Goal: Task Accomplishment & Management: Complete application form

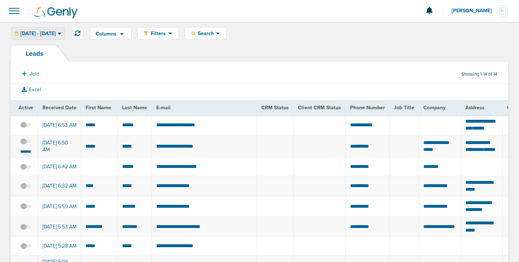
click at [56, 34] on span "[DATE] - [DATE]" at bounding box center [37, 33] width 35 height 5
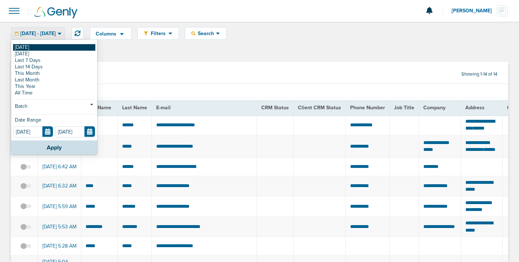
click at [67, 45] on link "[DATE]" at bounding box center [54, 47] width 82 height 7
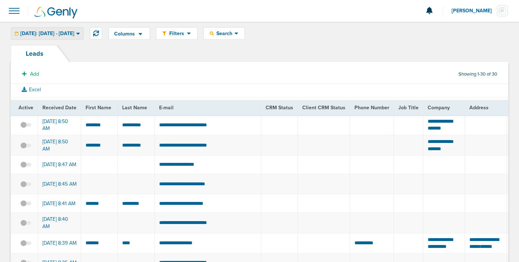
click at [27, 32] on span "[DATE]: [DATE] - [DATE]" at bounding box center [47, 33] width 54 height 5
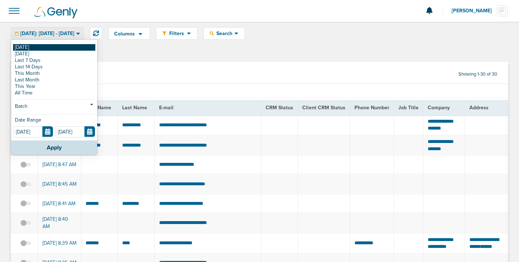
click at [30, 46] on link "[DATE]" at bounding box center [54, 47] width 82 height 7
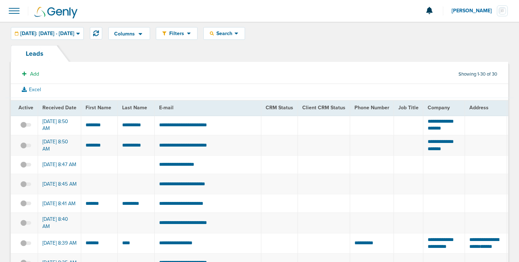
click at [13, 12] on span at bounding box center [14, 11] width 16 height 16
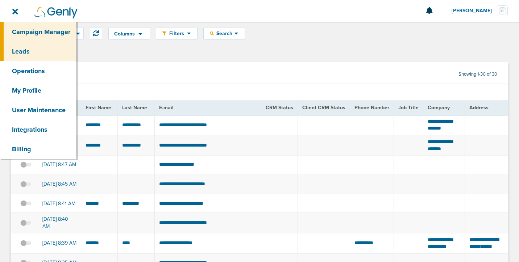
click at [20, 32] on link "Campaign Manager" at bounding box center [38, 32] width 76 height 20
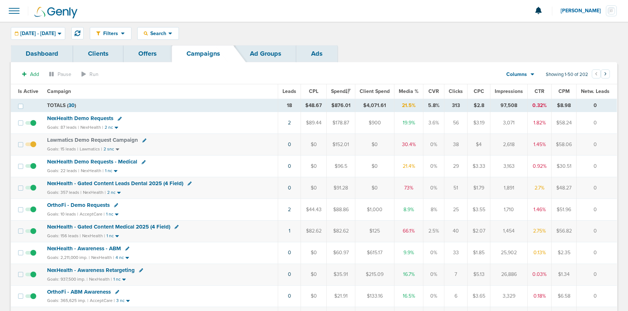
click at [16, 11] on span at bounding box center [14, 11] width 16 height 16
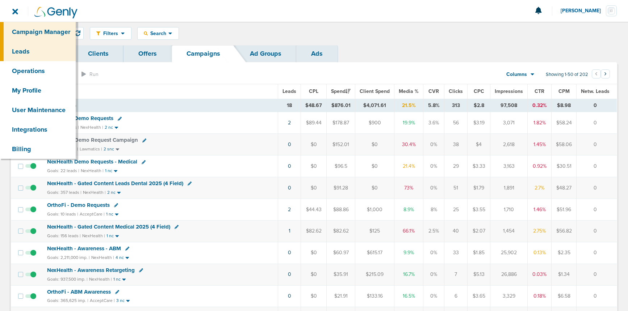
click at [28, 51] on link "Leads" at bounding box center [38, 52] width 76 height 20
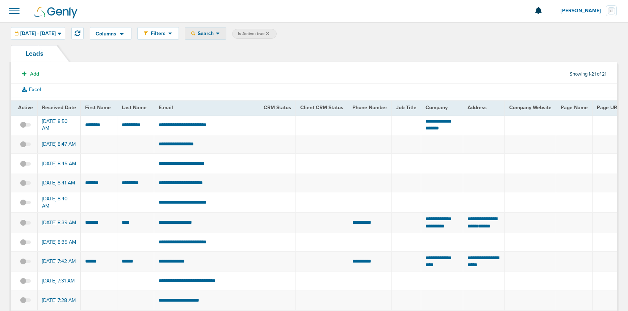
click at [220, 35] on icon at bounding box center [218, 33] width 4 height 6
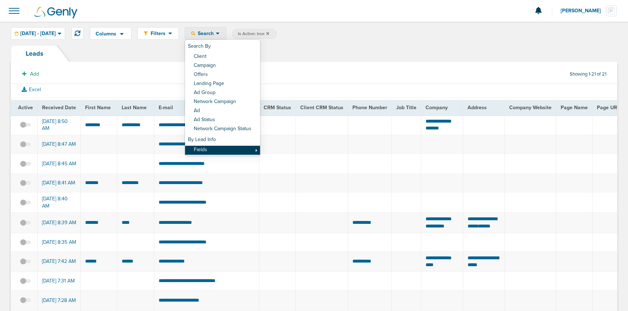
click at [260, 149] on link "Fields" at bounding box center [222, 150] width 75 height 9
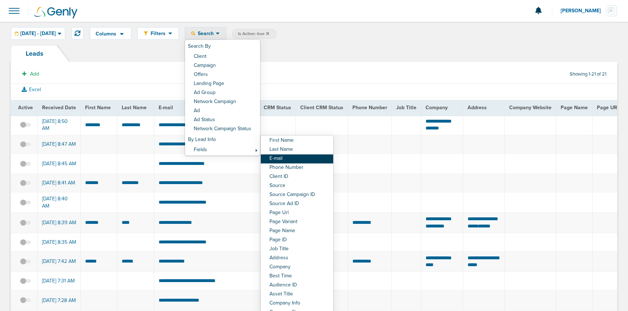
click at [312, 159] on link "E-mail" at bounding box center [297, 159] width 72 height 9
select select "email"
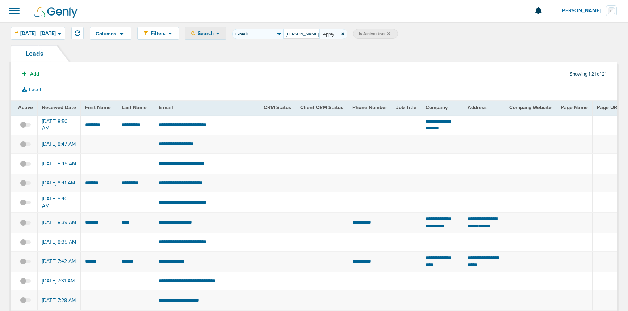
type input "[PERSON_NAME]"
click at [337, 34] on button "Apply" at bounding box center [328, 34] width 18 height 10
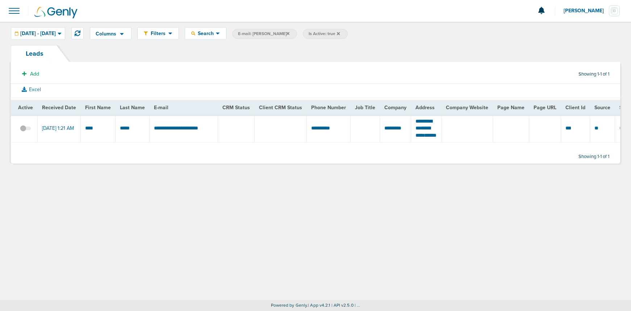
click at [25, 132] on span at bounding box center [25, 132] width 11 height 0
click at [25, 130] on input "checkbox" at bounding box center [25, 130] width 0 height 0
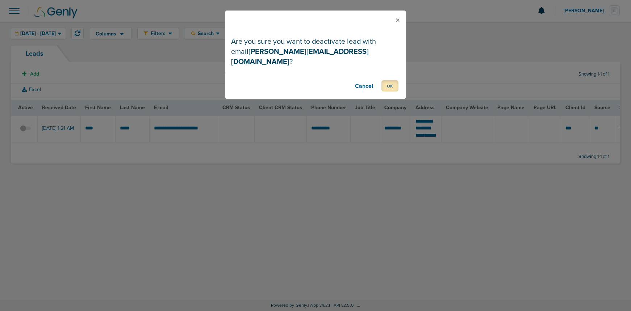
click at [389, 80] on button "OK" at bounding box center [389, 85] width 17 height 11
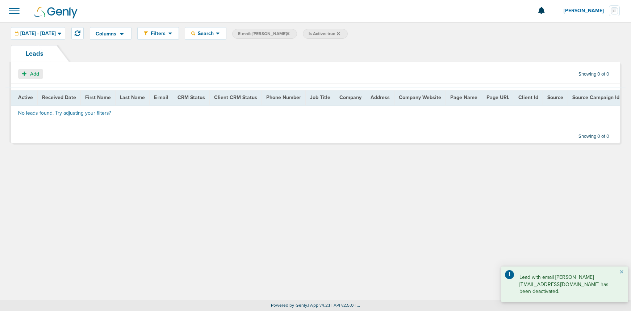
click at [33, 77] on span "Add" at bounding box center [34, 74] width 9 height 6
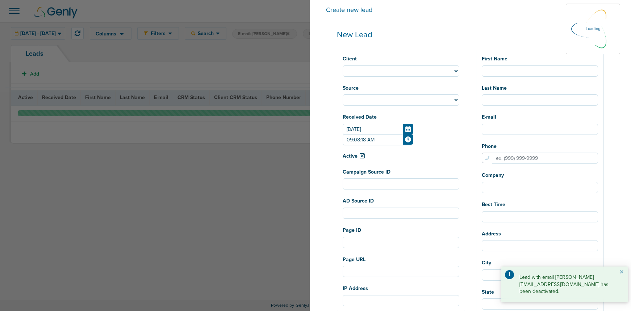
select select
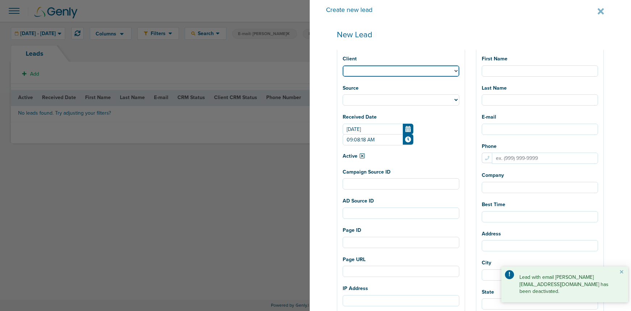
click at [387, 75] on select "NexHealth Lawmatics AcceptCare DataDasher DeepScribe Review Wave Premier Plug O…" at bounding box center [401, 71] width 117 height 11
select select "183"
click at [369, 66] on select "NexHealth Lawmatics AcceptCare DataDasher DeepScribe Review Wave Premier Plug O…" at bounding box center [401, 71] width 117 height 11
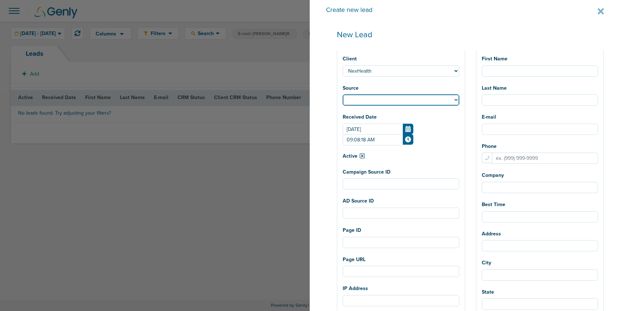
click at [385, 103] on select "Facebook Twitter Yahoo Gemini Google AdWords Outbrain [GEOGRAPHIC_DATA] Pintere…" at bounding box center [401, 100] width 117 height 11
select select "fb"
click at [369, 95] on select "Facebook Twitter Yahoo Gemini Google AdWords Outbrain [GEOGRAPHIC_DATA] Pintere…" at bounding box center [401, 100] width 117 height 11
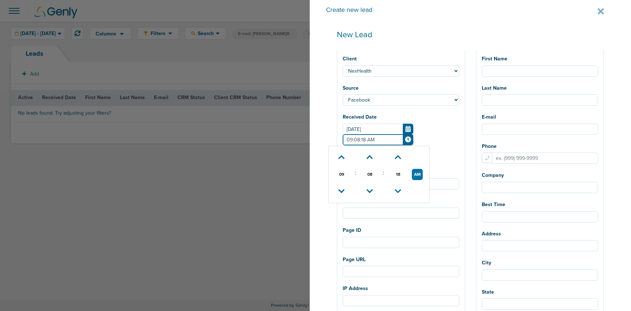
click at [377, 140] on input "09:08:18 AM" at bounding box center [378, 139] width 71 height 11
click at [345, 190] on icon at bounding box center [341, 191] width 7 height 4
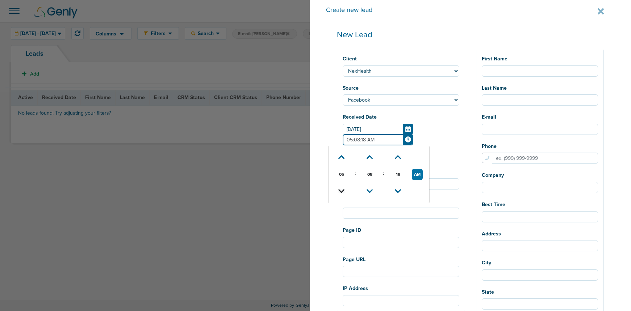
click at [345, 190] on icon at bounding box center [341, 191] width 7 height 4
click at [373, 157] on icon at bounding box center [369, 157] width 7 height 4
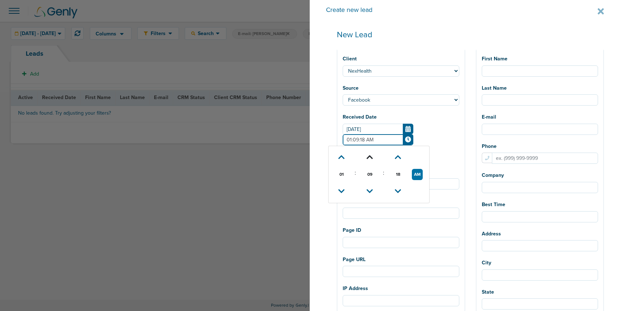
click at [373, 157] on icon at bounding box center [369, 157] width 7 height 4
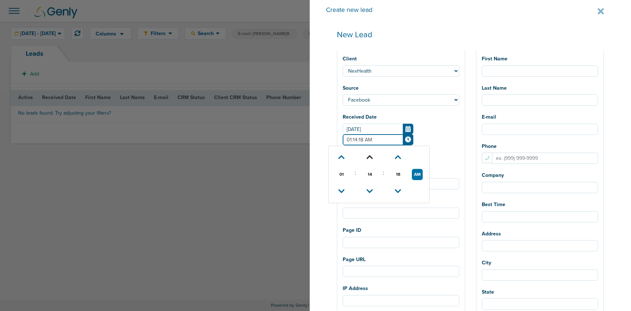
click at [373, 157] on icon at bounding box center [369, 157] width 7 height 4
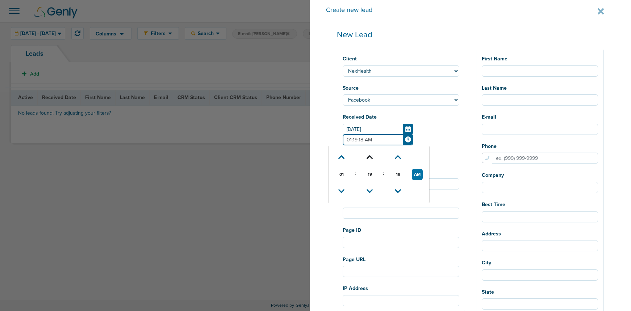
click at [373, 157] on icon at bounding box center [369, 157] width 7 height 4
type input "01:21:18 AM"
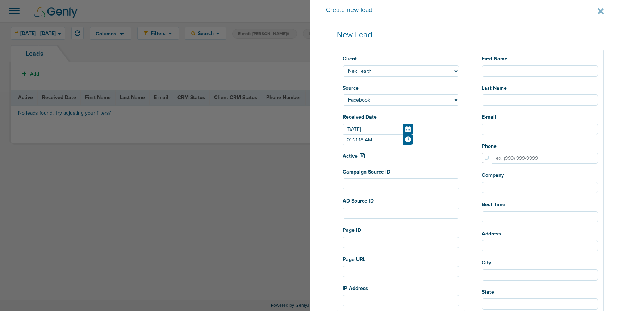
click at [459, 202] on div "AD Source ID" at bounding box center [401, 208] width 117 height 24
click at [381, 183] on input "Campaign Source ID" at bounding box center [401, 184] width 117 height 11
paste input "120232246659340190"
type input "120232246659340190"
click at [378, 212] on input "AD Source ID" at bounding box center [401, 213] width 117 height 11
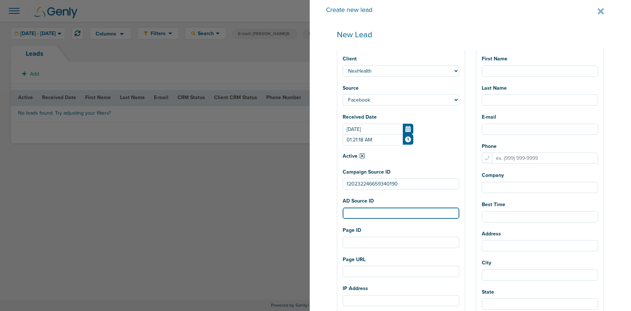
paste input "120232246659360190"
type input "120232246659360190"
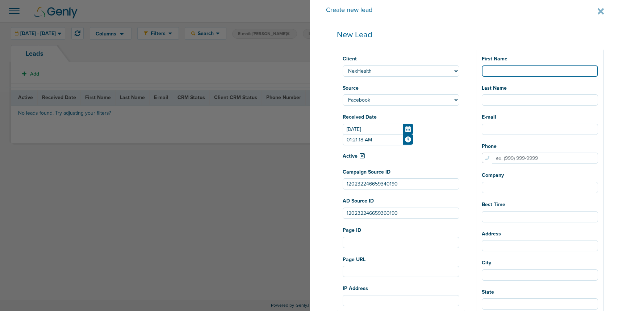
click at [505, 72] on input "First Name" at bounding box center [540, 71] width 117 height 11
paste input "[PERSON_NAME]"
type input "[PERSON_NAME]"
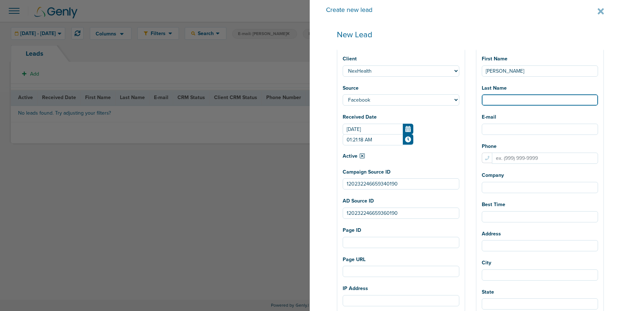
click at [513, 102] on input "Last Name" at bounding box center [540, 100] width 117 height 11
type input "Relos"
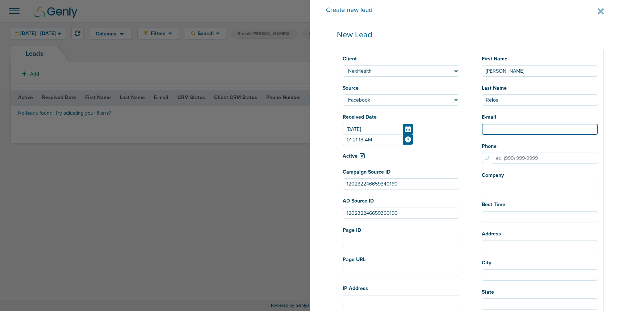
click at [504, 128] on input "E-mail" at bounding box center [540, 129] width 117 height 11
paste input "[PERSON_NAME][EMAIL_ADDRESS][DOMAIN_NAME]"
type input "[PERSON_NAME][EMAIL_ADDRESS][DOMAIN_NAME]"
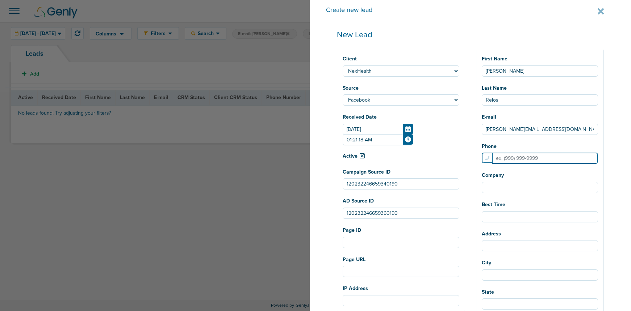
click at [518, 159] on input "Phone" at bounding box center [545, 158] width 106 height 11
paste input "4154256177"
type input "4154256177"
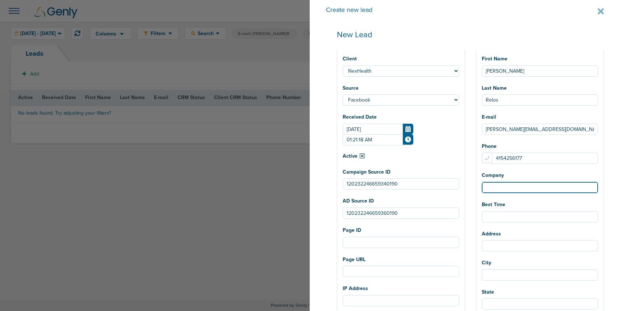
click at [511, 191] on input "Company" at bounding box center [540, 187] width 117 height 11
paste input "[PERSON_NAME]"
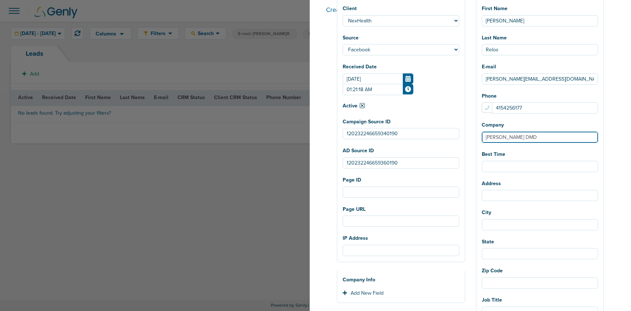
type input "[PERSON_NAME] DMD"
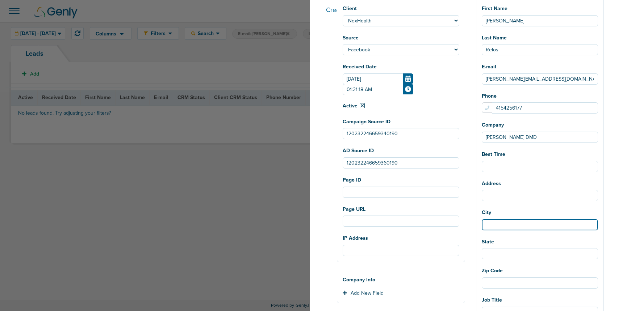
click at [518, 225] on input "City" at bounding box center [540, 224] width 117 height 11
type input "[GEOGRAPHIC_DATA]"
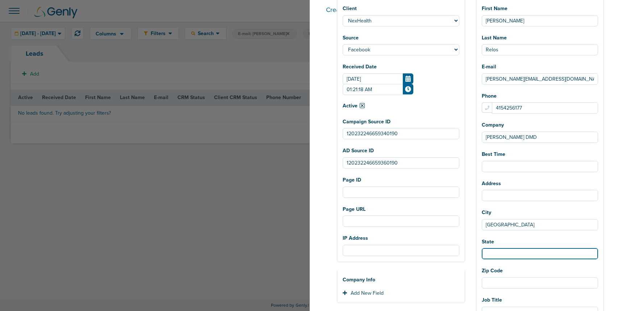
click at [518, 253] on input "State" at bounding box center [540, 253] width 117 height 11
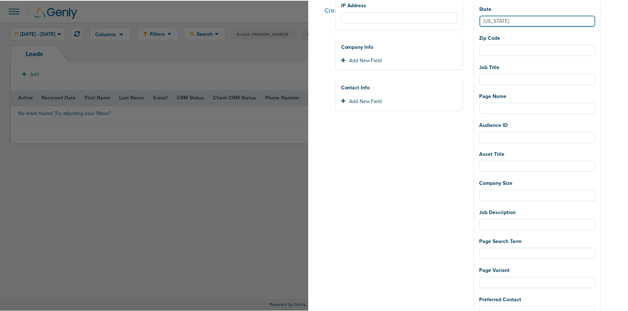
scroll to position [439, 0]
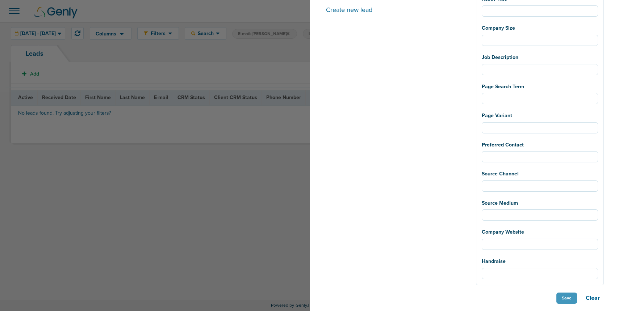
type input "[US_STATE]"
click at [518, 262] on button "Save" at bounding box center [566, 298] width 21 height 11
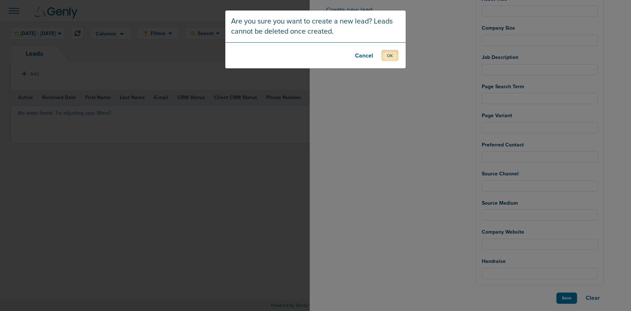
click at [387, 57] on button "OK" at bounding box center [389, 55] width 17 height 11
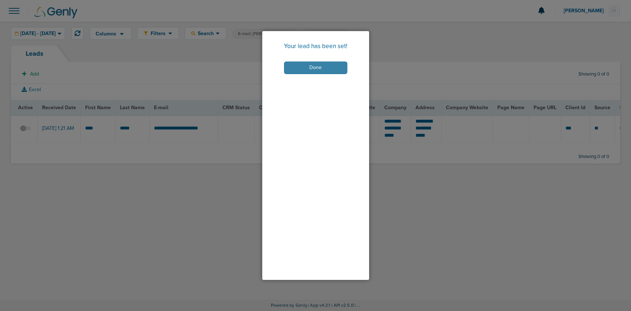
click at [316, 71] on button "Done" at bounding box center [315, 68] width 63 height 13
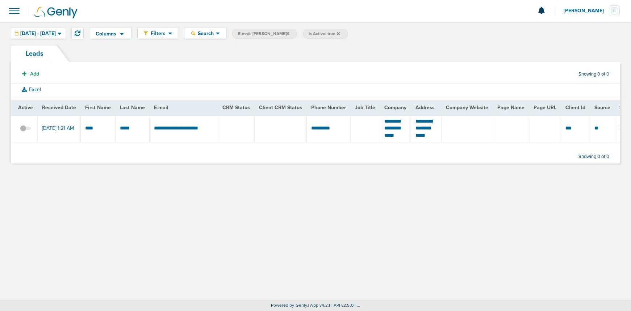
click at [286, 35] on icon at bounding box center [287, 34] width 3 height 4
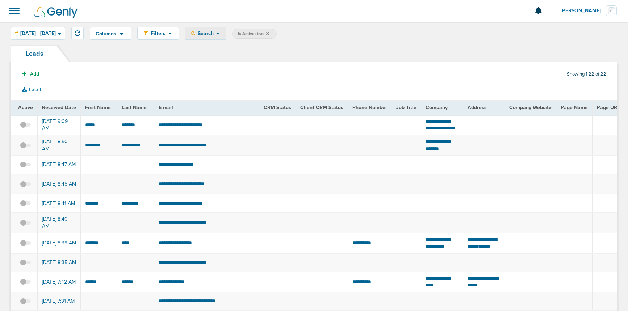
click at [220, 34] on icon at bounding box center [218, 33] width 4 height 6
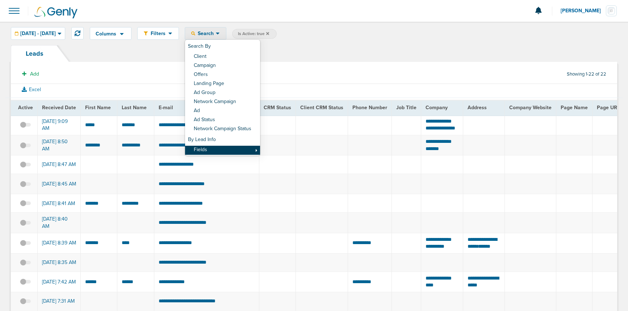
click at [255, 149] on link "Fields" at bounding box center [222, 150] width 75 height 9
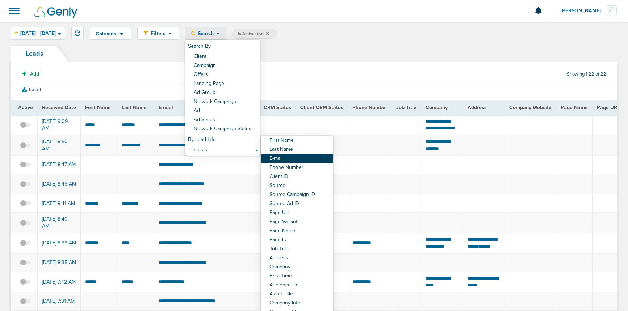
click at [297, 158] on link "E-mail" at bounding box center [297, 159] width 72 height 9
select select "email"
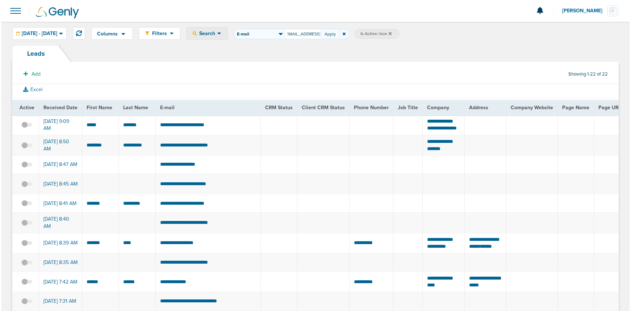
scroll to position [0, 6]
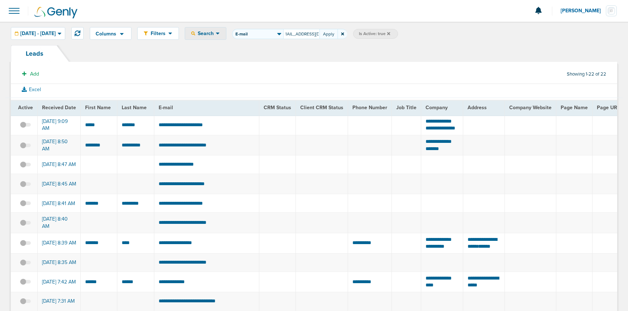
type input "[EMAIL_ADDRESS][DOMAIN_NAME]"
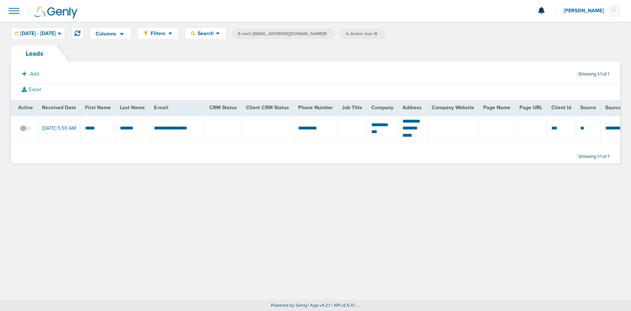
click at [27, 132] on span at bounding box center [25, 132] width 11 height 0
click at [25, 130] on input "checkbox" at bounding box center [25, 130] width 0 height 0
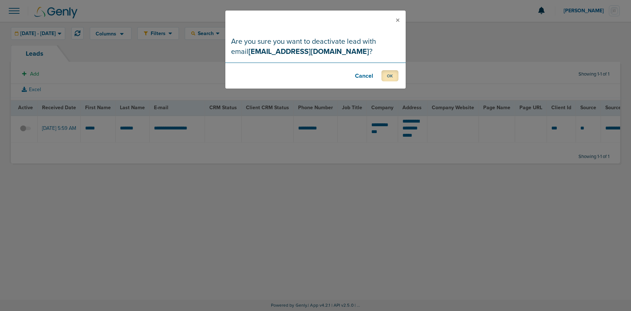
click at [393, 77] on button "OK" at bounding box center [389, 75] width 17 height 11
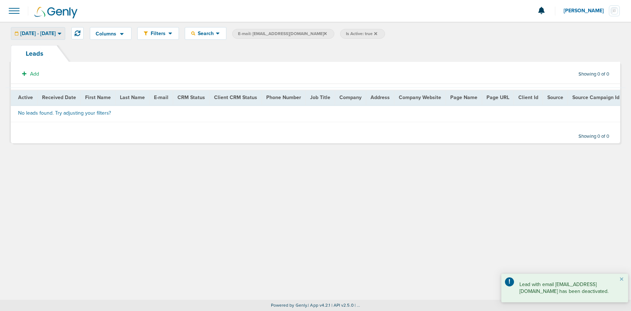
click at [49, 31] on span "[DATE] - [DATE]" at bounding box center [37, 33] width 35 height 5
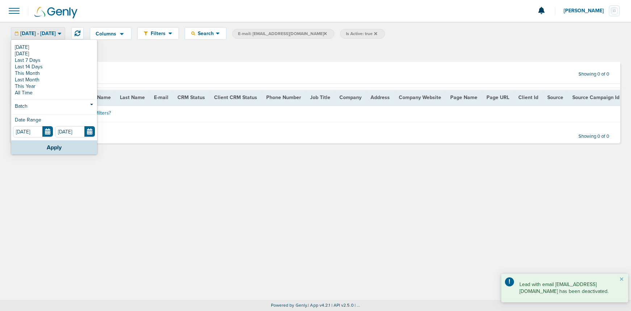
click at [119, 58] on div "Leads" at bounding box center [315, 53] width 609 height 17
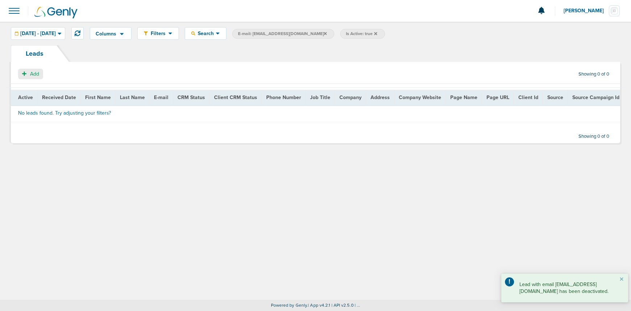
click at [25, 72] on icon "button" at bounding box center [24, 73] width 4 height 5
select select
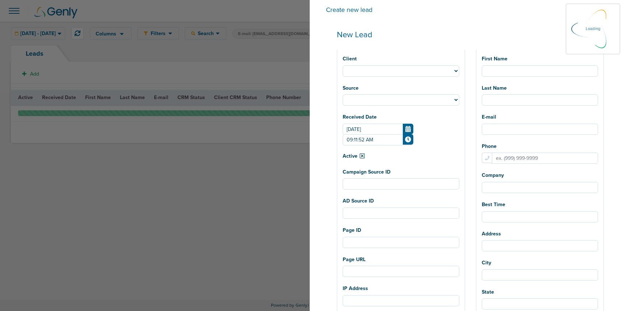
select select
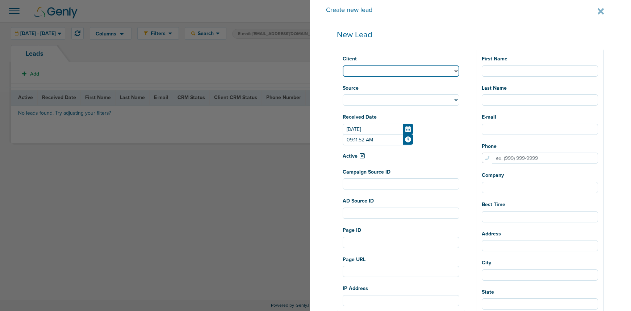
click at [400, 69] on select "NexHealth Lawmatics AcceptCare DataDasher DeepScribe Review Wave Premier Plug O…" at bounding box center [401, 71] width 117 height 11
select select "183"
click at [369, 66] on select "NexHealth Lawmatics AcceptCare DataDasher DeepScribe Review Wave Premier Plug O…" at bounding box center [401, 71] width 117 height 11
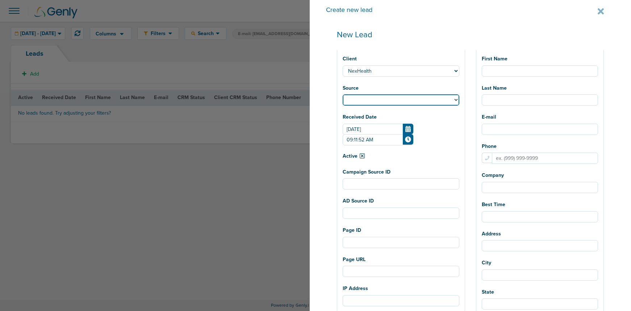
click at [402, 98] on select "Facebook Twitter Yahoo Gemini Google AdWords Outbrain [GEOGRAPHIC_DATA] Pintere…" at bounding box center [401, 100] width 117 height 11
select select "fb"
click at [369, 95] on select "Facebook Twitter Yahoo Gemini Google AdWords Outbrain [GEOGRAPHIC_DATA] Pintere…" at bounding box center [401, 100] width 117 height 11
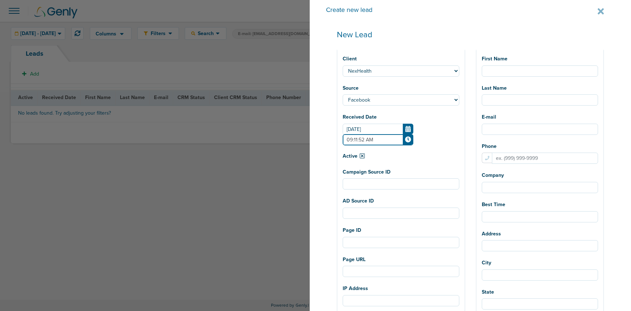
click at [374, 141] on input "09:11:52 AM" at bounding box center [378, 139] width 71 height 11
click at [345, 189] on icon at bounding box center [341, 191] width 7 height 4
click at [376, 190] on link at bounding box center [369, 191] width 13 height 11
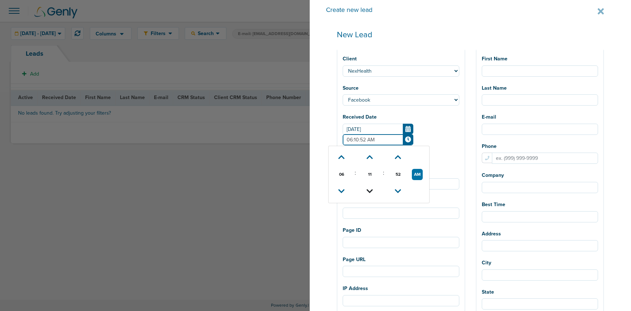
click at [376, 190] on link at bounding box center [369, 191] width 13 height 11
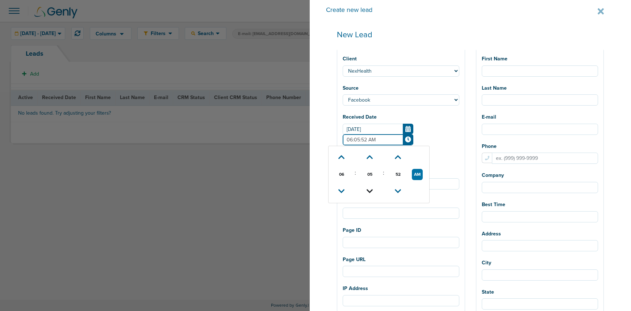
click at [376, 190] on link at bounding box center [369, 191] width 13 height 11
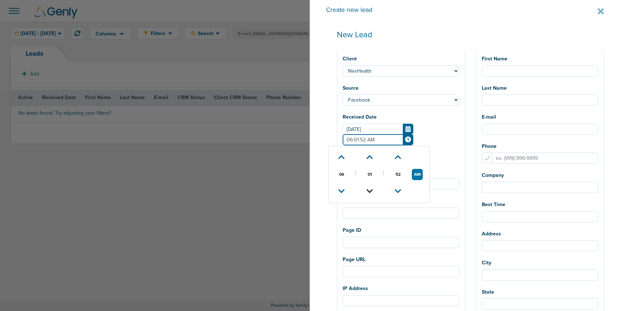
type input "06:00:52 AM"
click at [350, 218] on div "Create new lead New Lead Client NexHealth Lawmatics AcceptCare DataDasher DeepS…" at bounding box center [470, 155] width 321 height 311
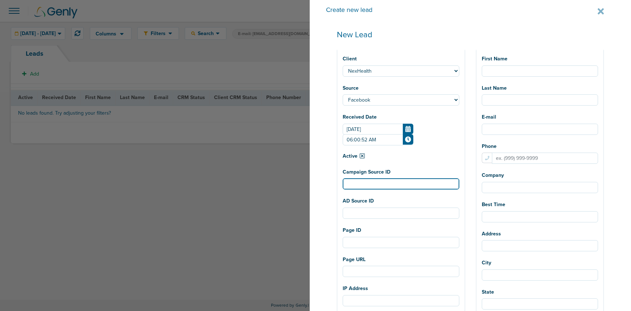
click at [386, 181] on input "Campaign Source ID" at bounding box center [401, 184] width 117 height 11
paste input "120232246659340190"
type input "120232246659340190"
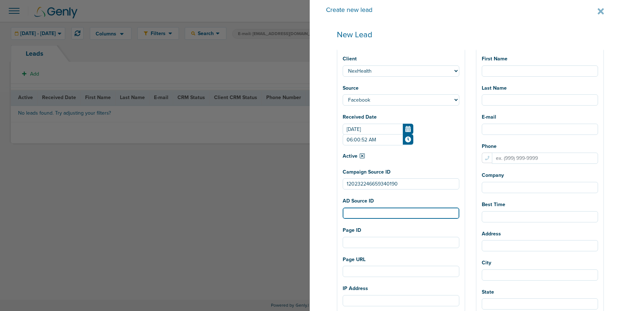
click at [383, 215] on input "AD Source ID" at bounding box center [401, 213] width 117 height 11
paste input "120232246659360190"
type input "120232246659360190"
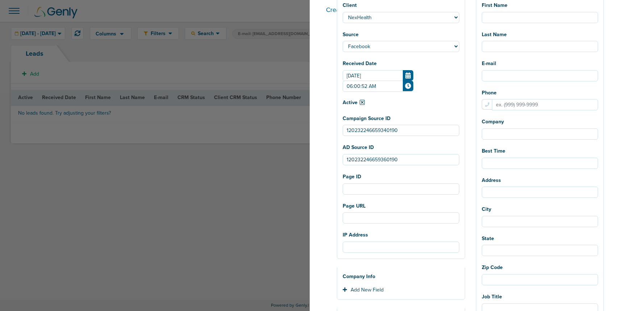
scroll to position [0, 0]
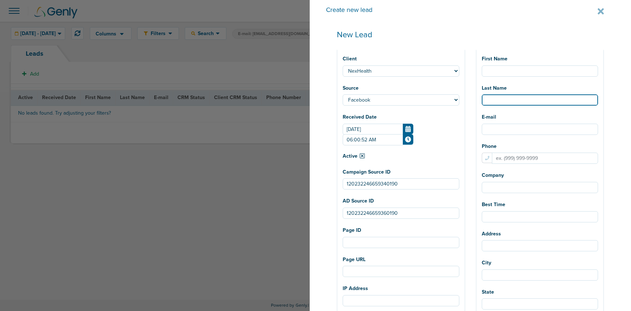
click at [502, 100] on input "Last Name" at bounding box center [540, 100] width 117 height 11
paste input "AlTaani"
type input "AlTaani"
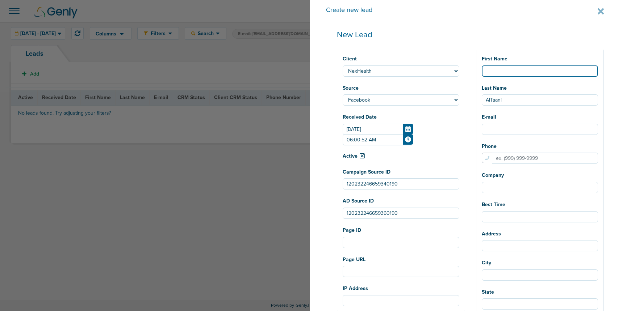
click at [502, 71] on input "First Name" at bounding box center [540, 71] width 117 height 11
paste input "[PERSON_NAME]"
type input "[PERSON_NAME]"
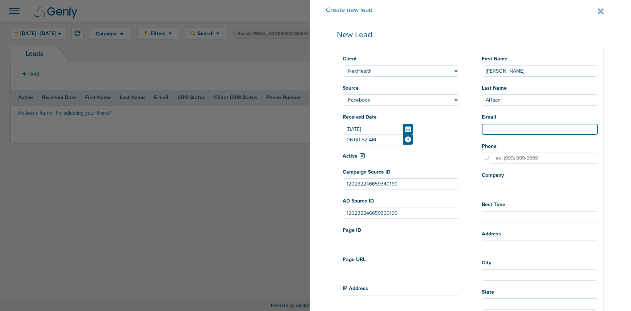
click at [512, 128] on input "E-mail" at bounding box center [540, 129] width 117 height 11
paste input "[EMAIL_ADDRESS][DOMAIN_NAME]"
type input "[EMAIL_ADDRESS][DOMAIN_NAME]"
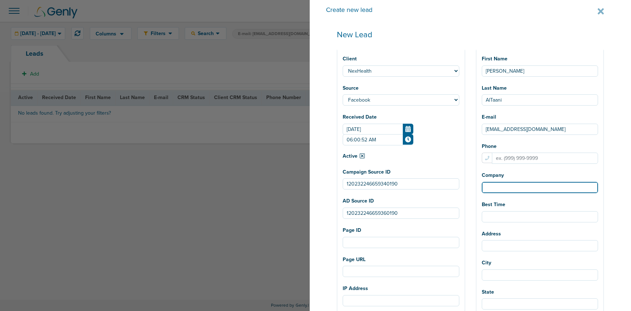
click at [511, 188] on input "Company" at bounding box center [540, 187] width 117 height 11
type input "A Plus Dental"
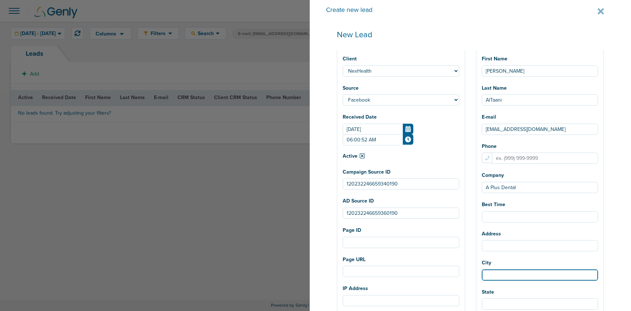
click at [511, 262] on input "City" at bounding box center [540, 275] width 117 height 11
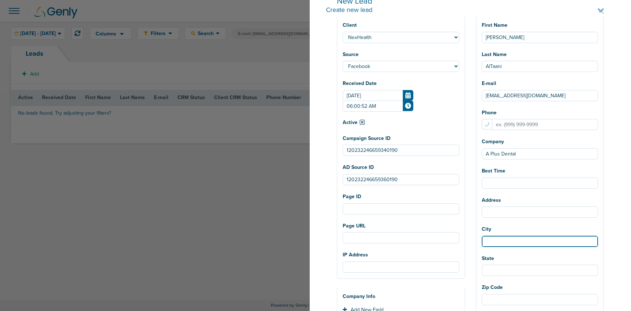
paste input "Ypsilanti"
type input "Ypsilanti"
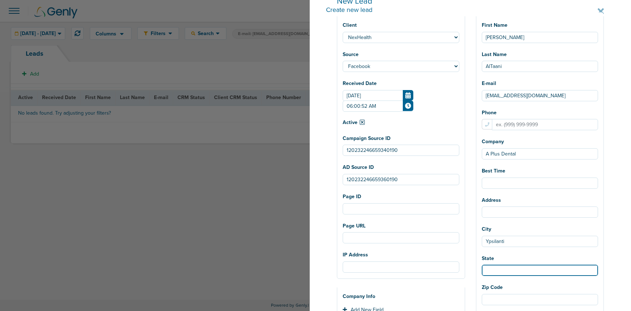
click at [505, 262] on input "State" at bounding box center [540, 270] width 117 height 11
type input "[US_STATE]"
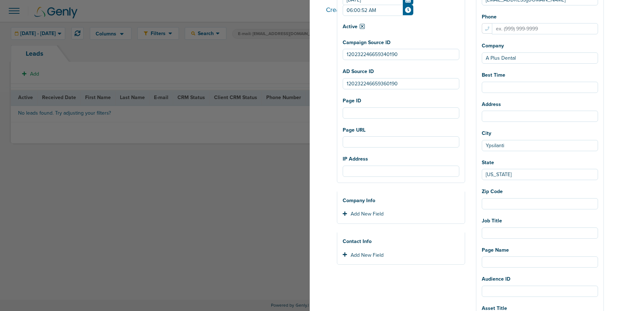
scroll to position [140, 0]
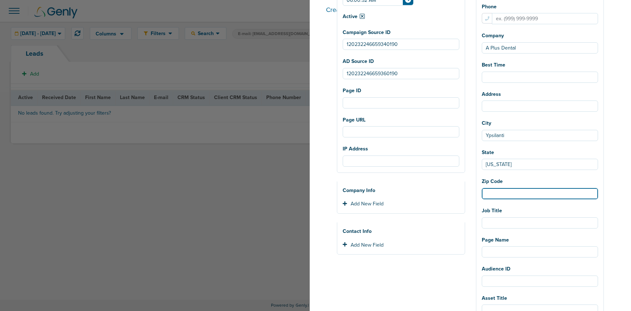
click at [504, 193] on input "Zip Code" at bounding box center [540, 193] width 117 height 11
paste input "48197"
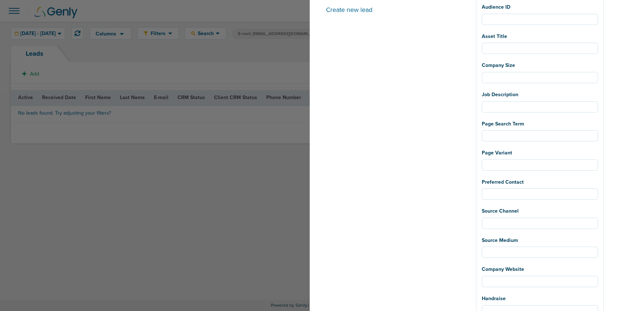
scroll to position [439, 0]
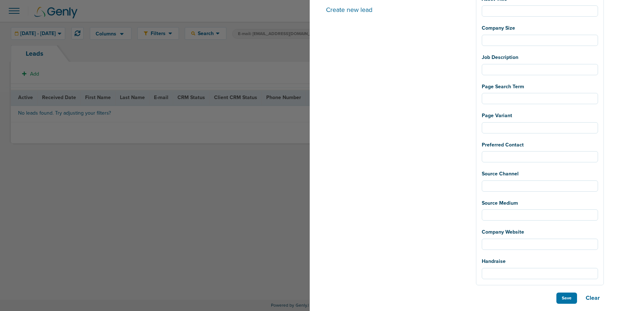
type input "48197"
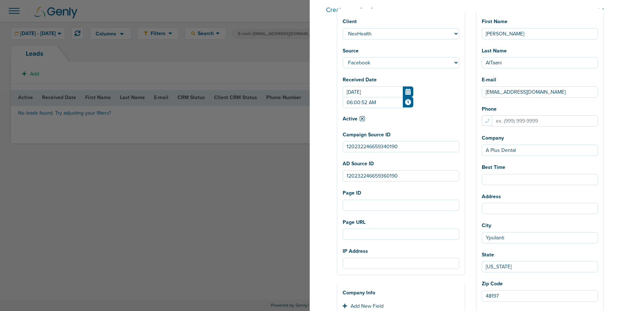
scroll to position [35, 0]
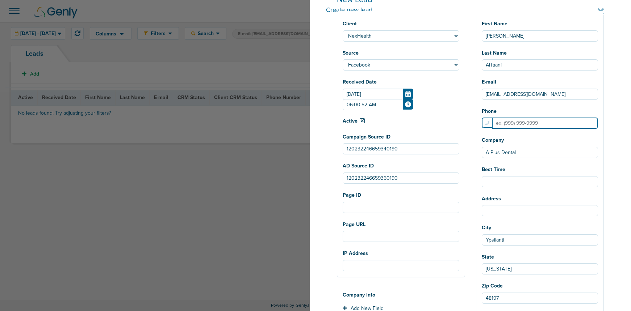
click at [518, 122] on input "Phone" at bounding box center [545, 123] width 106 height 11
paste input "7344959460"
type input "7344959460"
click at [518, 196] on div "Create new lead New Lead Client NexHealth Lawmatics AcceptCare DataDasher DeepS…" at bounding box center [470, 155] width 321 height 311
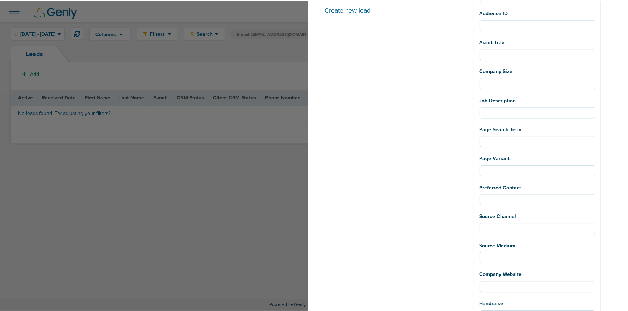
scroll to position [439, 0]
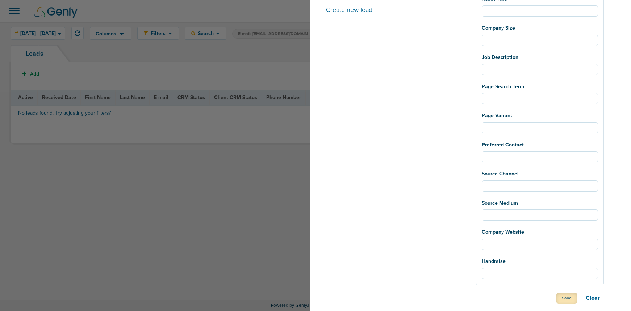
click at [518, 262] on button "Save" at bounding box center [566, 298] width 21 height 11
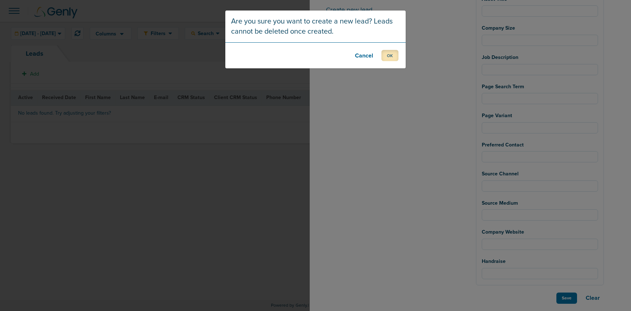
click at [385, 55] on button "OK" at bounding box center [389, 55] width 17 height 11
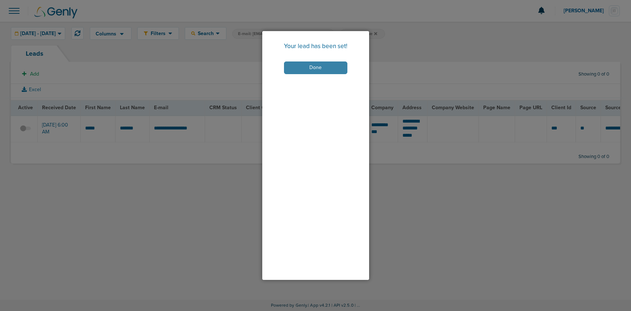
drag, startPoint x: 291, startPoint y: 67, endPoint x: 280, endPoint y: 100, distance: 34.7
click at [291, 67] on button "Done" at bounding box center [315, 68] width 63 height 13
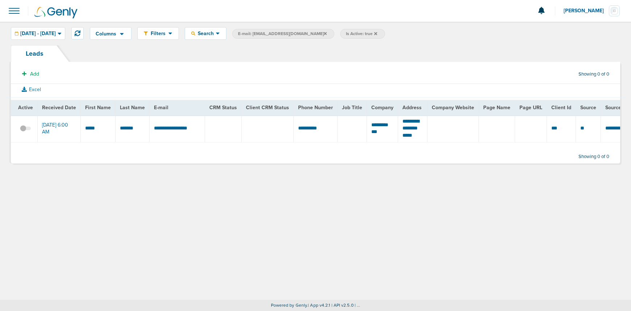
click at [372, 34] on span "Is Active: true" at bounding box center [362, 34] width 45 height 10
click at [324, 34] on icon at bounding box center [325, 34] width 3 height 4
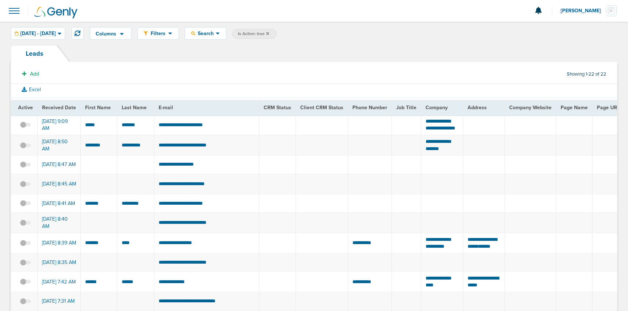
click at [269, 34] on icon at bounding box center [267, 33] width 3 height 3
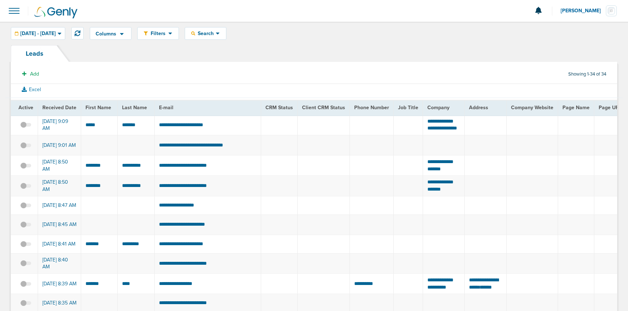
click at [15, 14] on span at bounding box center [14, 11] width 16 height 16
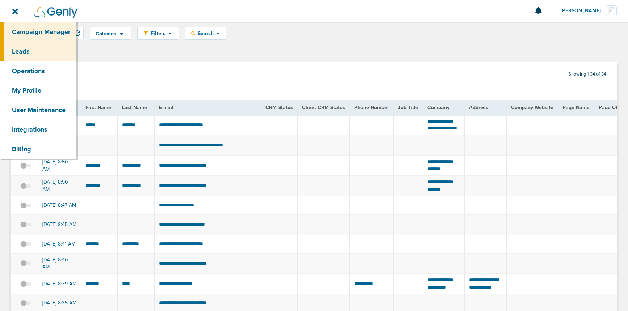
click at [26, 33] on link "Campaign Manager" at bounding box center [38, 32] width 76 height 20
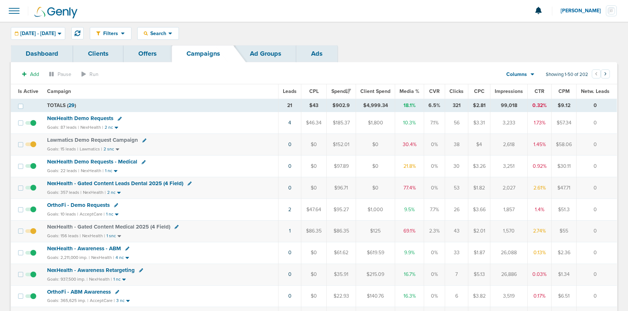
click at [78, 119] on span "NexHealth Demo Requests" at bounding box center [80, 118] width 66 height 7
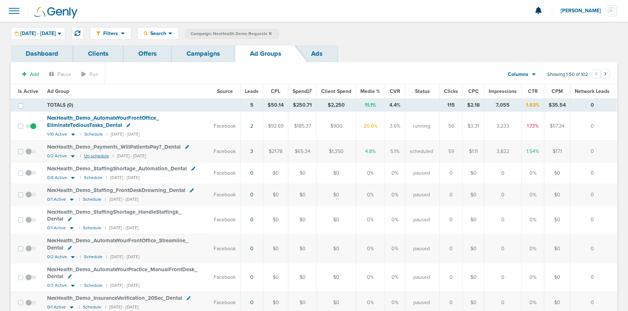
click at [96, 157] on small "Un-schedule" at bounding box center [96, 156] width 25 height 5
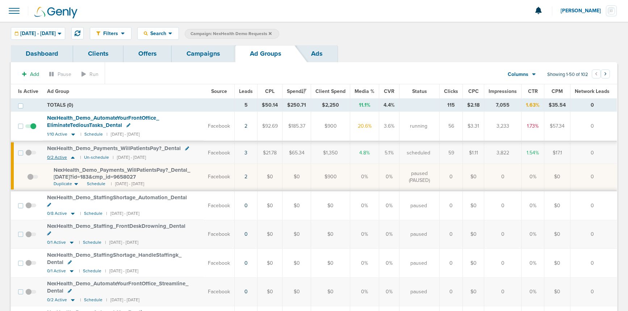
click at [70, 158] on icon at bounding box center [72, 158] width 7 height 6
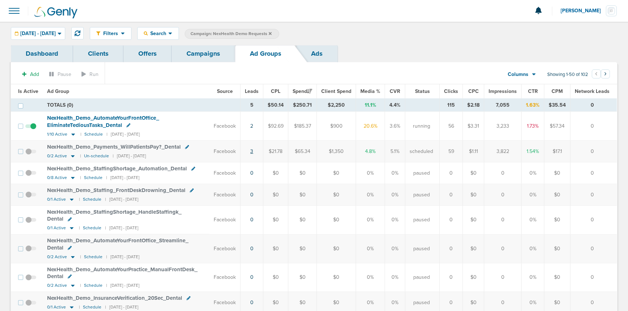
click at [255, 151] on td "3" at bounding box center [251, 152] width 23 height 22
click at [253, 152] on link "3" at bounding box center [251, 151] width 3 height 6
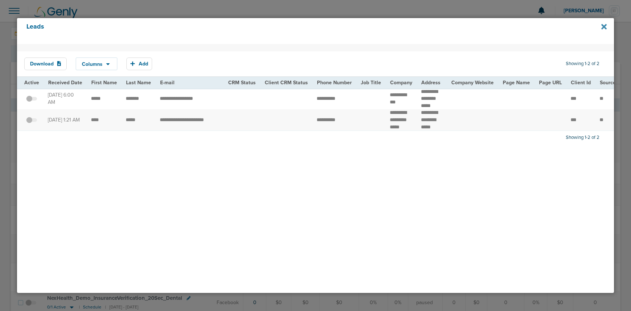
click at [518, 26] on icon at bounding box center [603, 27] width 5 height 8
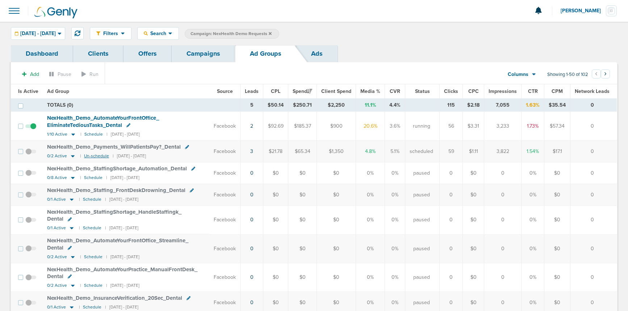
click at [95, 157] on small "Un-schedule" at bounding box center [96, 156] width 25 height 5
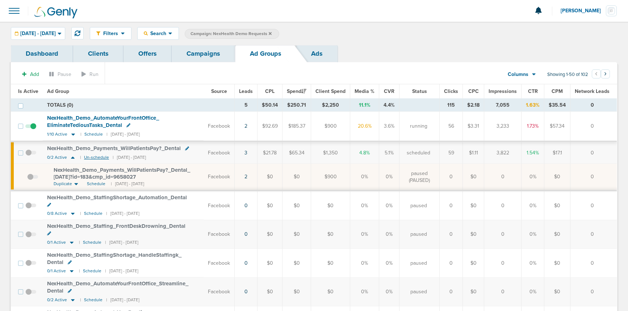
click at [90, 157] on small "Un-schedule" at bounding box center [96, 157] width 25 height 5
click at [72, 158] on icon at bounding box center [73, 158] width 4 height 2
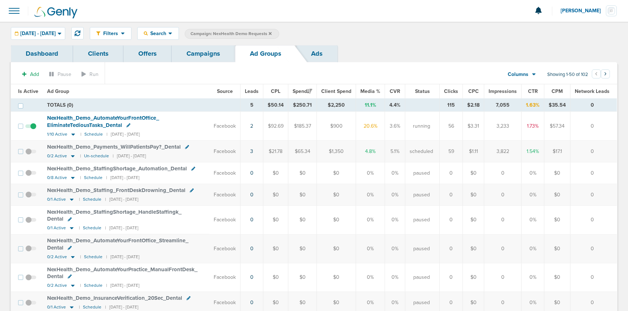
click at [27, 91] on span "Is Active" at bounding box center [28, 91] width 20 height 6
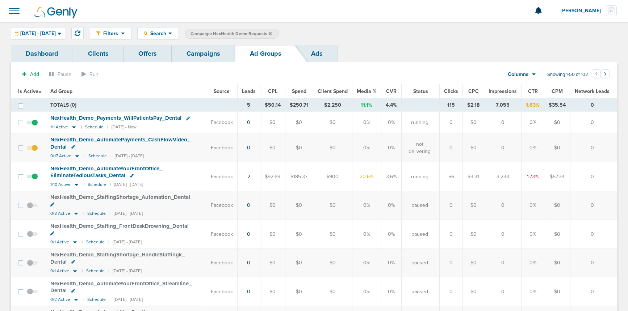
scroll to position [3, 0]
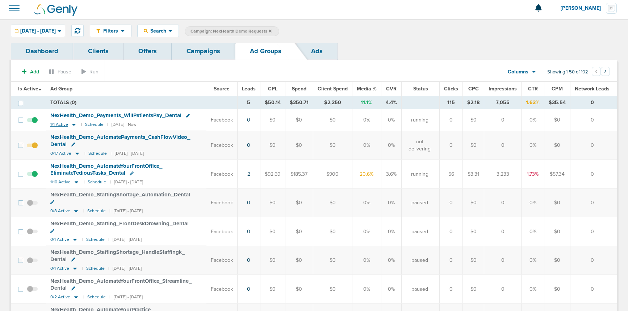
click at [74, 123] on icon at bounding box center [73, 125] width 7 height 6
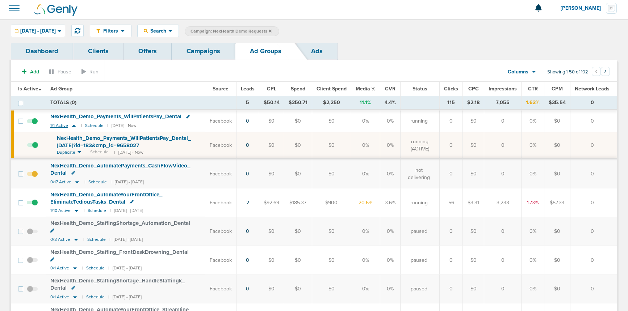
click at [72, 126] on icon at bounding box center [74, 126] width 4 height 2
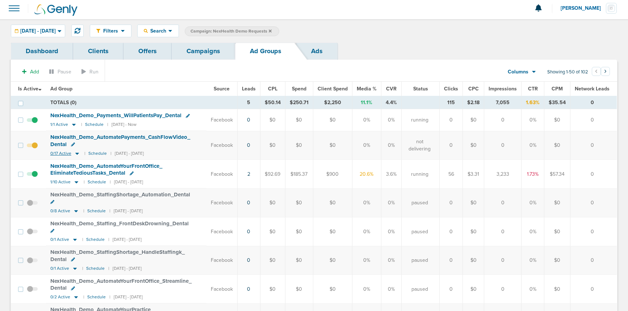
click at [79, 152] on icon at bounding box center [77, 154] width 7 height 6
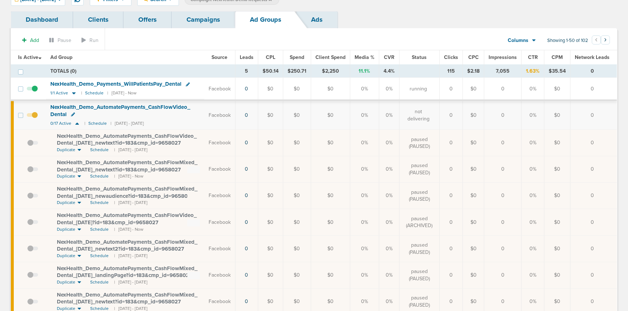
scroll to position [0, 0]
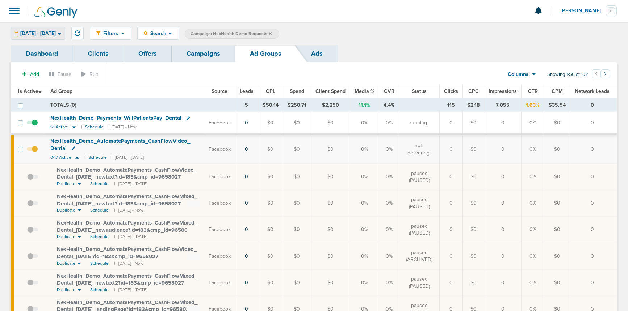
click at [44, 30] on div "[DATE] - [DATE]" at bounding box center [38, 34] width 54 height 12
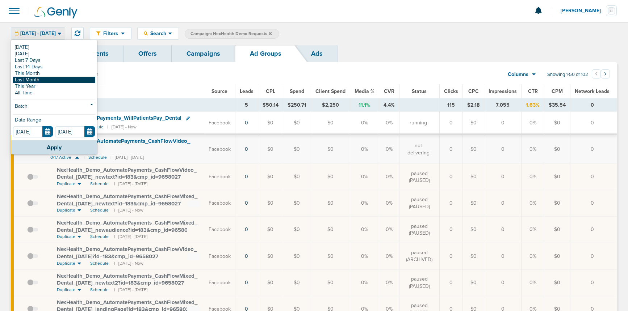
click at [34, 78] on link "Last Month" at bounding box center [54, 80] width 82 height 7
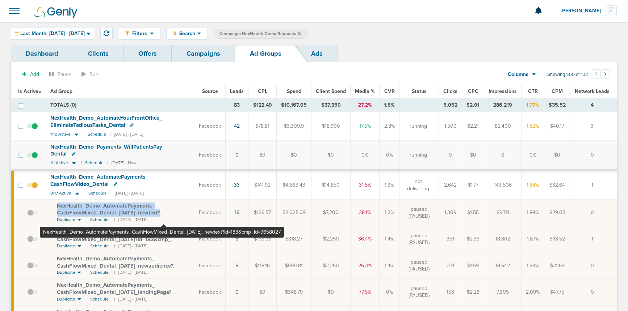
drag, startPoint x: 56, startPoint y: 203, endPoint x: 164, endPoint y: 213, distance: 107.6
click at [164, 213] on td "NexHealth_ Demo_ AutomatePayments_ CashFlowMixed_ Dental_ [DATE]_ newtext?id=18…" at bounding box center [120, 213] width 148 height 26
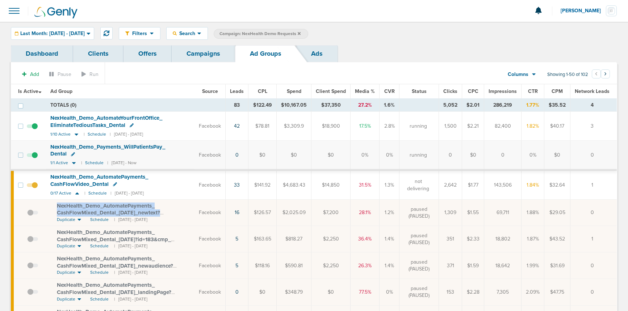
copy span "NexHealth_ Demo_ AutomatePayments_ CashFlowMixed_ Dental_ [DATE]_ newtext?"
click at [201, 56] on link "Campaigns" at bounding box center [203, 53] width 63 height 17
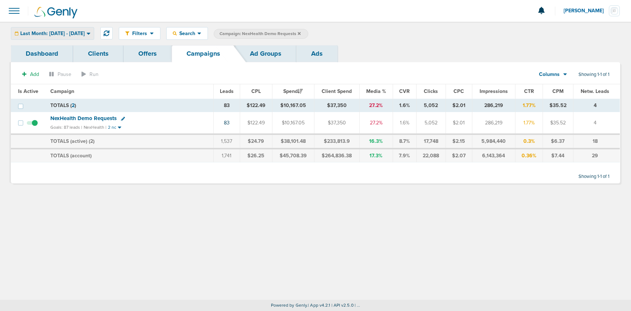
click at [85, 34] on span "Last Month: [DATE] - [DATE]" at bounding box center [52, 33] width 64 height 5
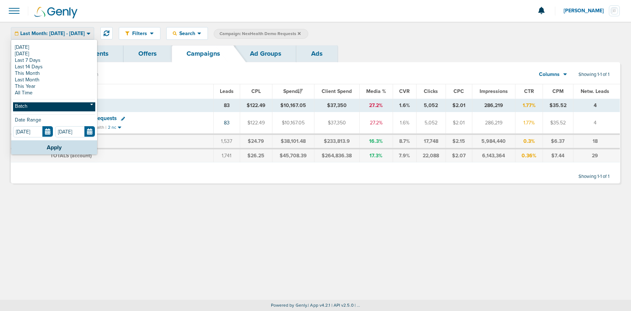
click at [63, 107] on link "Batch" at bounding box center [54, 106] width 82 height 9
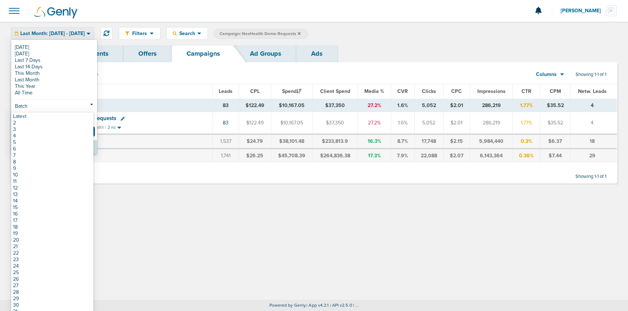
click at [56, 118] on link "Latest" at bounding box center [52, 116] width 82 height 7
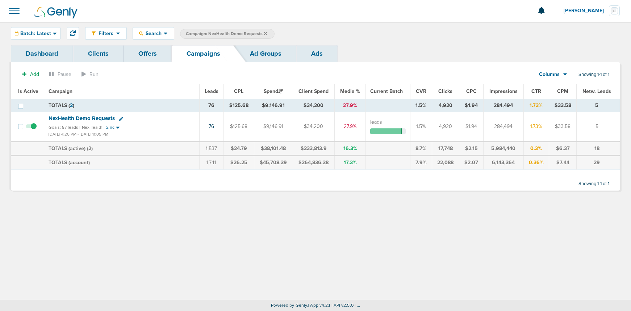
click at [264, 34] on icon at bounding box center [265, 33] width 3 height 3
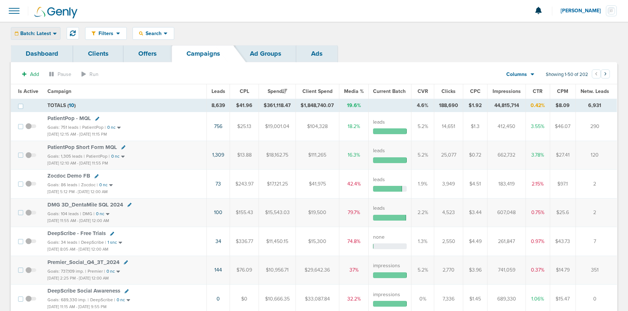
click at [38, 34] on span "Batch: Latest" at bounding box center [35, 33] width 31 height 5
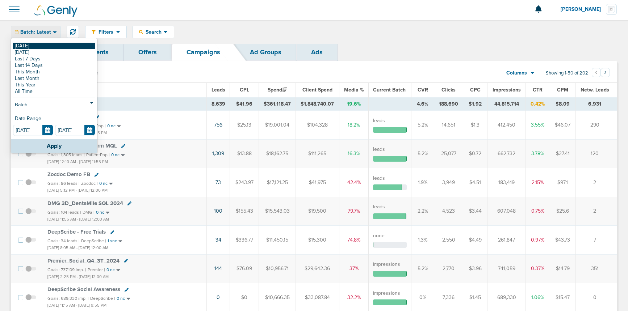
click at [37, 48] on link "[DATE]" at bounding box center [54, 46] width 82 height 7
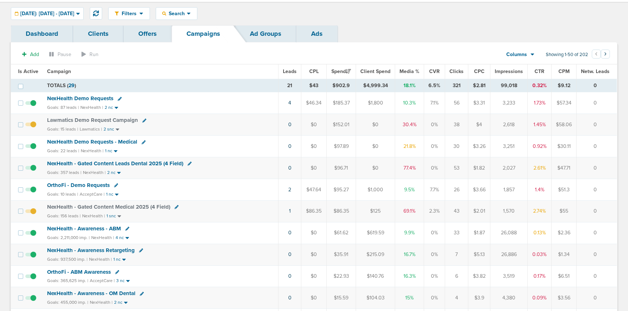
scroll to position [19, 0]
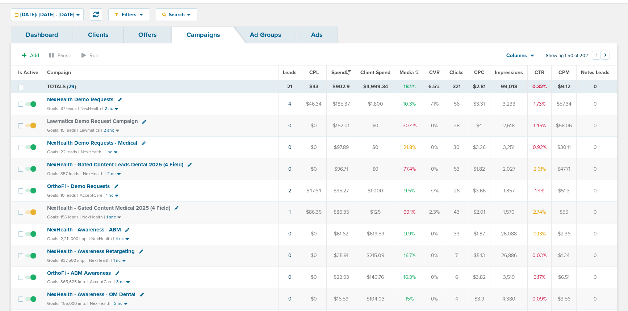
click at [147, 164] on span "NexHealth - Gated Content Leads Dental 2025 (4 Field)" at bounding box center [115, 164] width 136 height 7
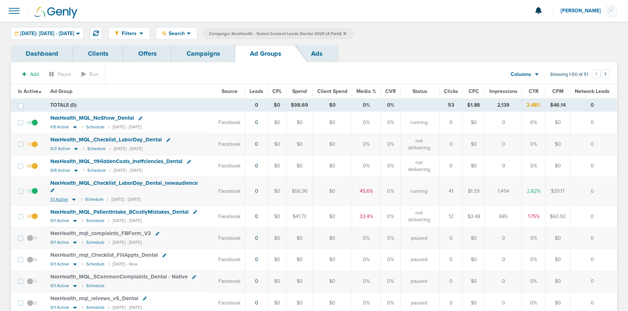
click at [74, 199] on icon at bounding box center [74, 200] width 4 height 2
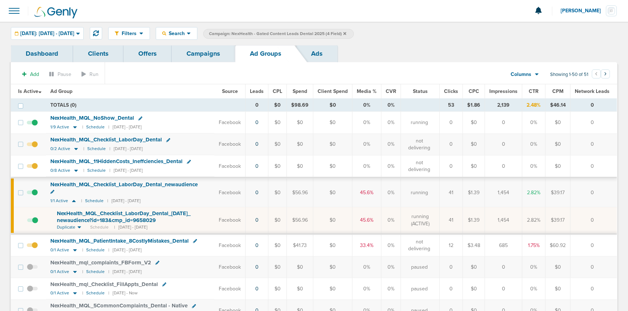
click at [207, 57] on link "Campaigns" at bounding box center [203, 53] width 63 height 17
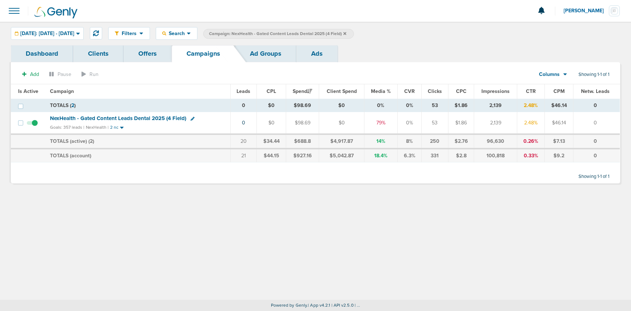
click at [192, 118] on icon at bounding box center [192, 119] width 4 height 4
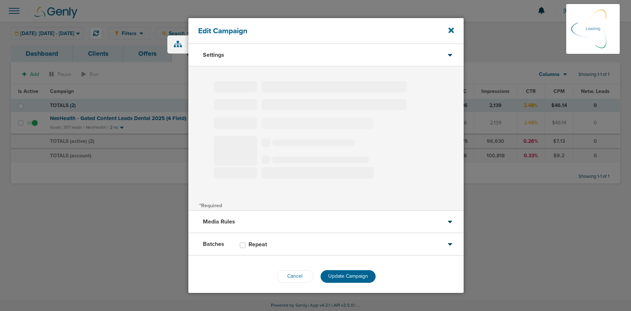
type input "NexHealth - Gated Content Leads Dental 2025 (4 Field)"
select select "Leads"
radio input "true"
select select "readWrite"
type input "30"
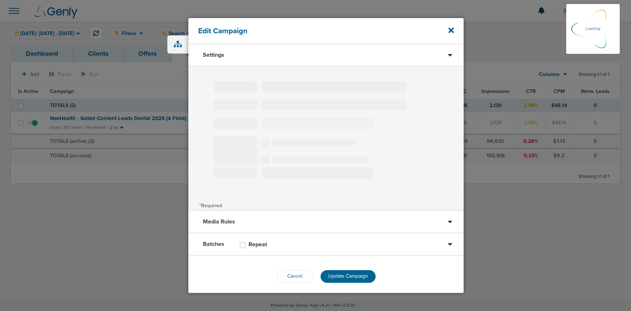
select select "1"
select select "2"
select select "3"
select select "4"
select select "6"
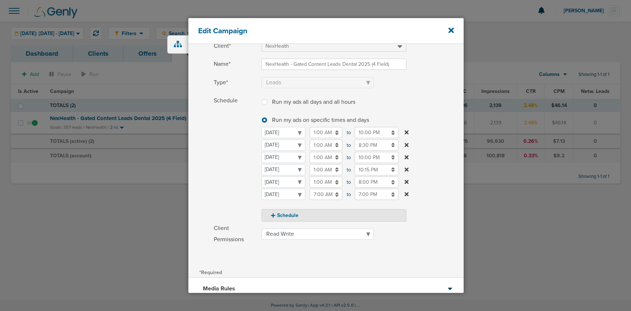
scroll to position [112, 0]
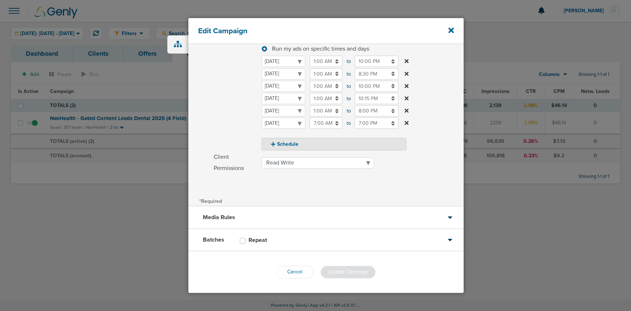
click at [260, 215] on div "Media Rules" at bounding box center [325, 218] width 275 height 22
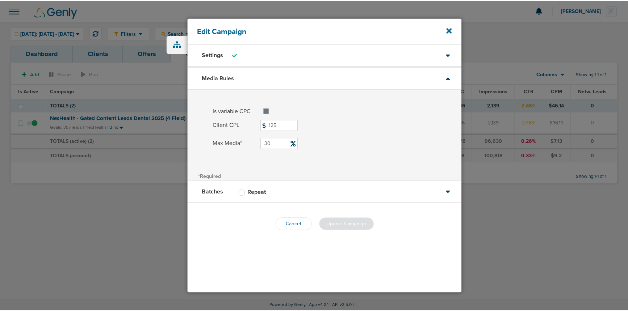
scroll to position [0, 0]
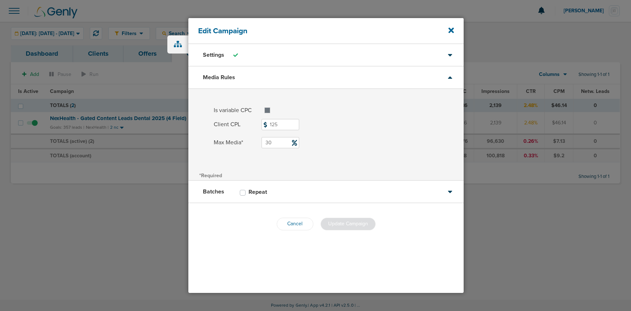
click at [274, 143] on input "30" at bounding box center [280, 142] width 38 height 11
click at [320, 143] on label "Max Media* 30" at bounding box center [339, 142] width 250 height 11
click at [299, 143] on input "30" at bounding box center [280, 142] width 38 height 11
click at [449, 32] on icon at bounding box center [450, 30] width 5 height 5
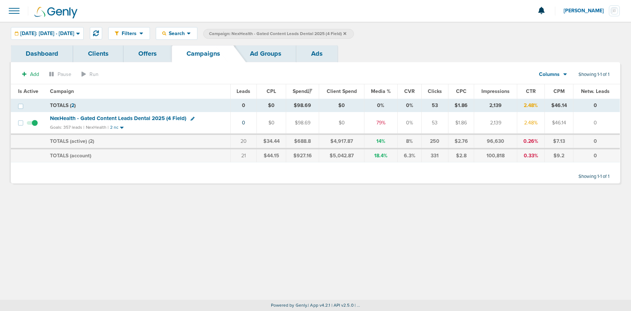
click at [136, 117] on span "NexHealth - Gated Content Leads Dental 2025 (4 Field)" at bounding box center [118, 118] width 136 height 7
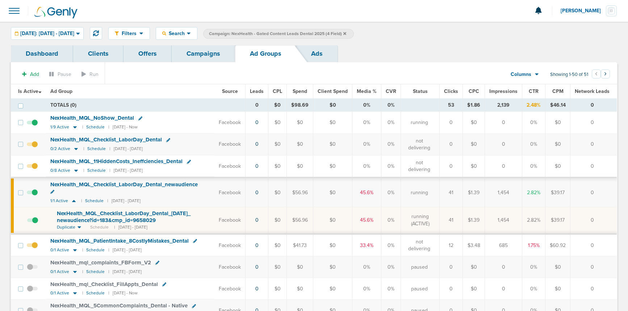
click at [370, 214] on td "45.6%" at bounding box center [366, 220] width 29 height 27
click at [34, 196] on span at bounding box center [32, 196] width 11 height 0
click at [32, 194] on input "checkbox" at bounding box center [32, 194] width 0 height 0
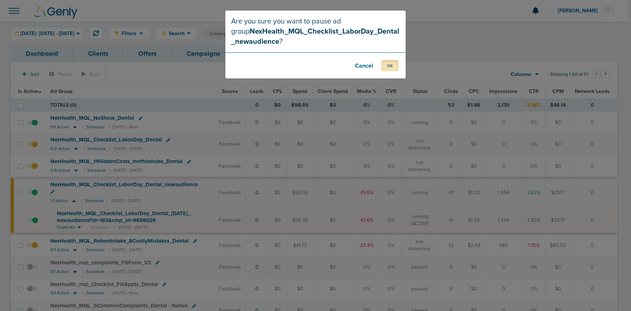
click at [386, 64] on button "OK" at bounding box center [389, 65] width 17 height 11
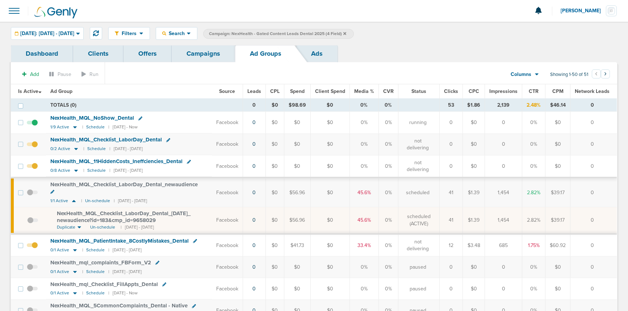
click at [202, 55] on link "Campaigns" at bounding box center [203, 53] width 63 height 17
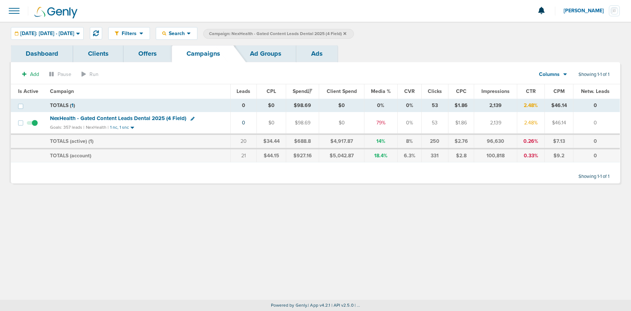
click at [190, 120] on icon at bounding box center [192, 119] width 4 height 4
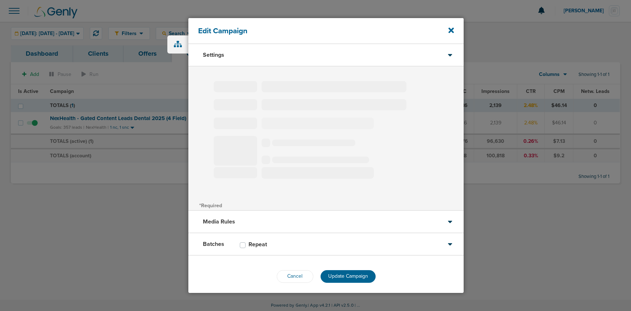
type input "NexHealth - Gated Content Leads Dental 2025 (4 Field)"
select select "Leads"
radio input "true"
select select "readWrite"
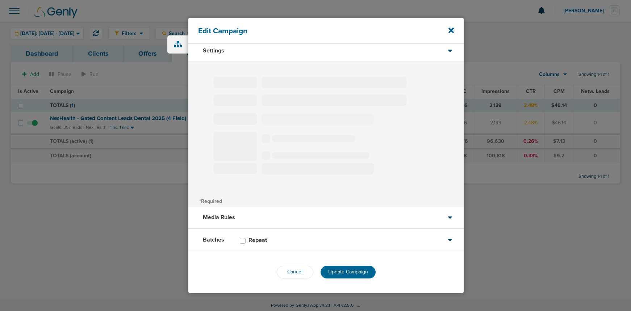
select select "1"
select select "2"
select select "3"
select select "4"
select select "6"
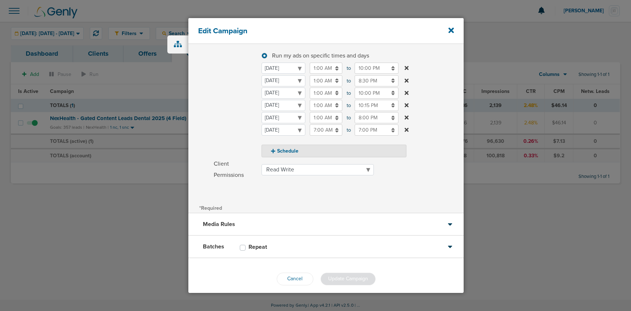
scroll to position [112, 0]
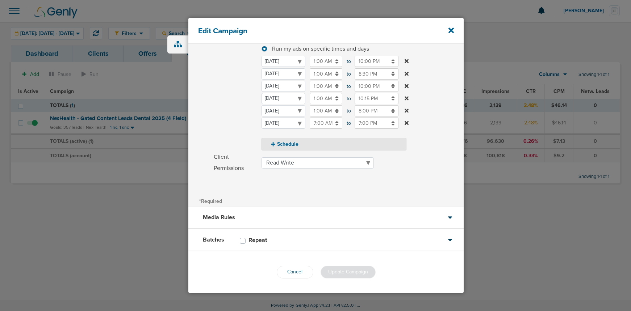
click at [266, 218] on div "Media Rules" at bounding box center [325, 218] width 275 height 22
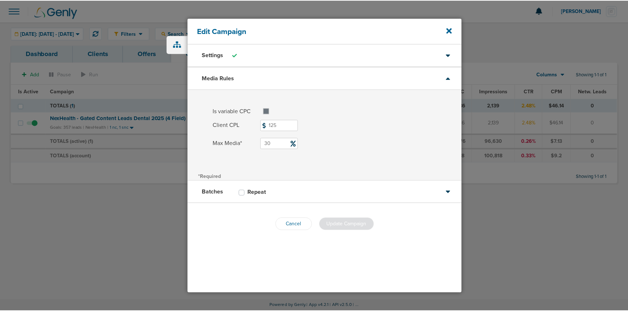
scroll to position [0, 0]
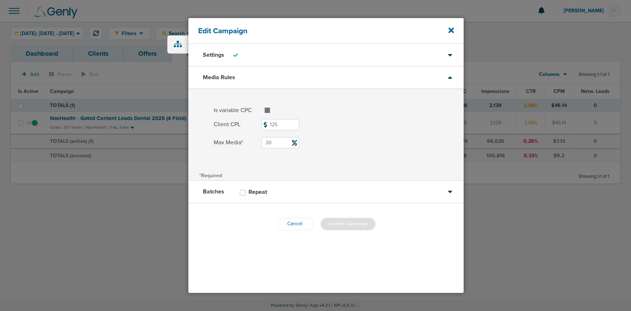
click at [277, 144] on input "30" at bounding box center [280, 142] width 38 height 11
click at [291, 192] on div "Batches Repeat" at bounding box center [325, 192] width 275 height 22
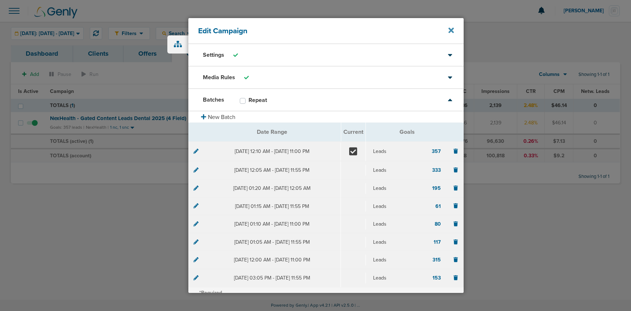
click at [448, 31] on icon at bounding box center [450, 30] width 5 height 8
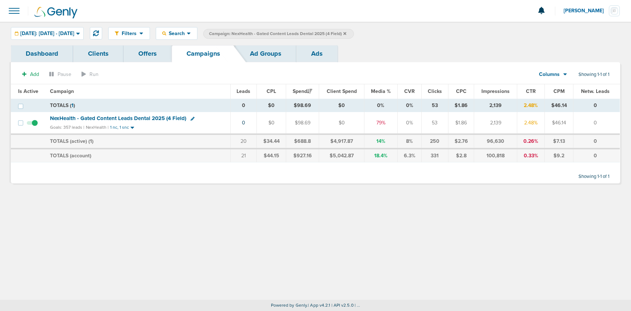
click at [91, 120] on span "NexHealth - Gated Content Leads Dental 2025 (4 Field)" at bounding box center [118, 118] width 136 height 7
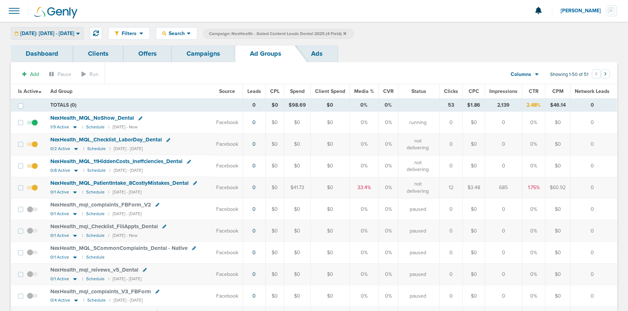
click at [62, 31] on span "[DATE]: [DATE] - [DATE]" at bounding box center [47, 33] width 54 height 5
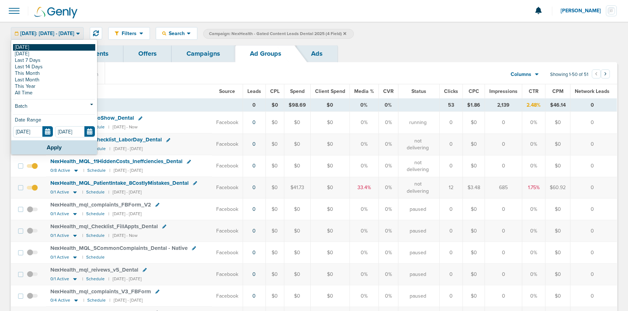
click at [52, 49] on link "[DATE]" at bounding box center [54, 47] width 82 height 7
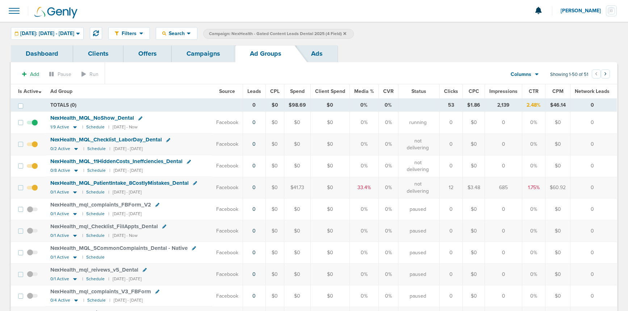
click at [199, 53] on link "Campaigns" at bounding box center [203, 53] width 63 height 17
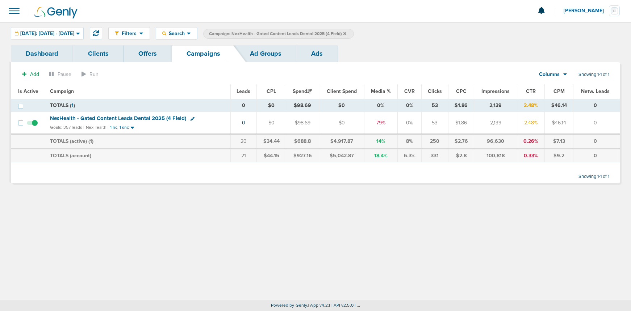
click at [346, 34] on icon at bounding box center [344, 33] width 3 height 3
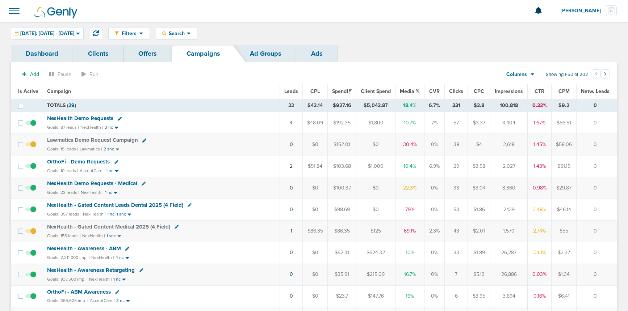
click at [61, 116] on span "NexHealth Demo Requests" at bounding box center [80, 118] width 66 height 7
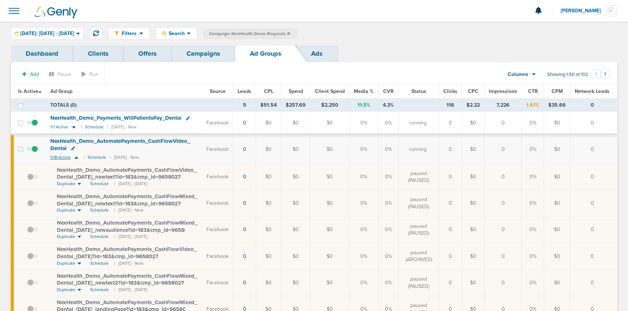
click at [76, 160] on icon at bounding box center [76, 158] width 7 height 6
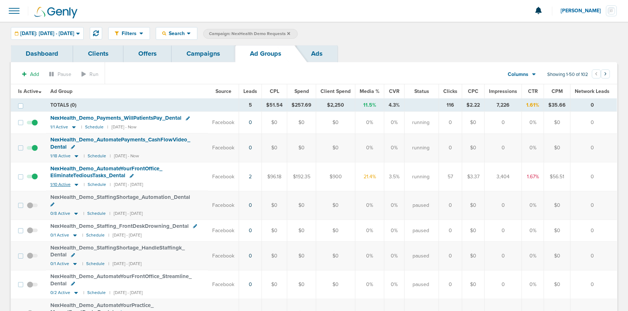
click at [77, 185] on icon at bounding box center [76, 185] width 7 height 6
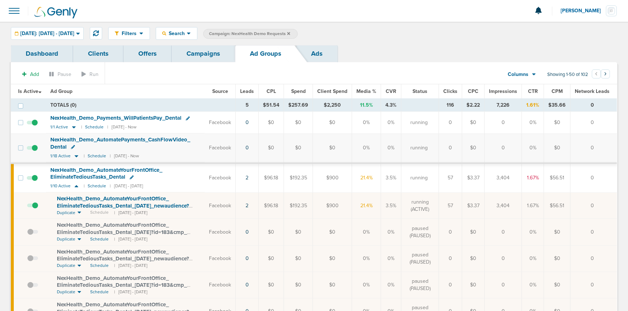
click at [199, 53] on link "Campaigns" at bounding box center [203, 53] width 63 height 17
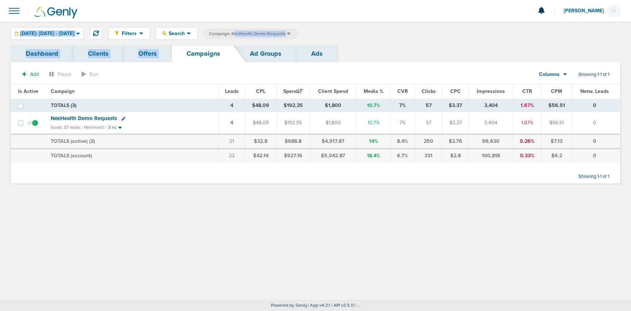
click at [390, 32] on div "Filters Active Only Settings Status Active Inactive Objectives MQL SQL Traffic …" at bounding box center [364, 33] width 512 height 13
click at [290, 34] on icon at bounding box center [288, 34] width 3 height 4
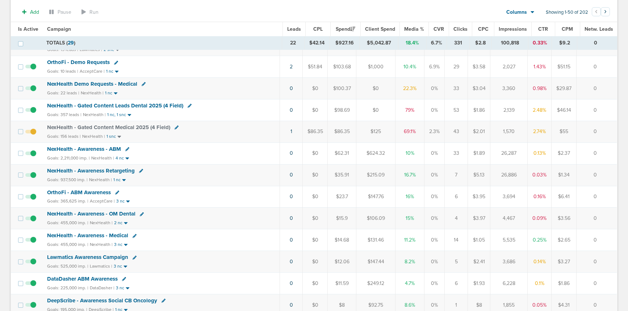
scroll to position [90, 0]
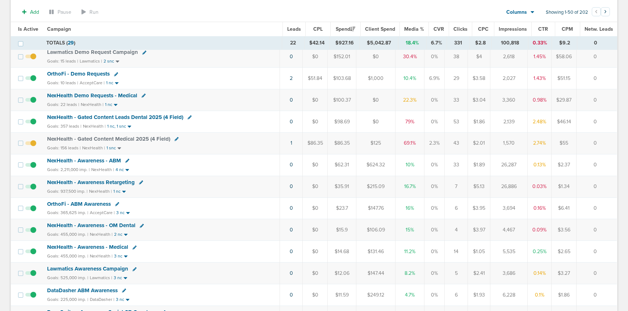
click at [97, 93] on span "NexHealth Demo Requests - Medical" at bounding box center [92, 95] width 90 height 7
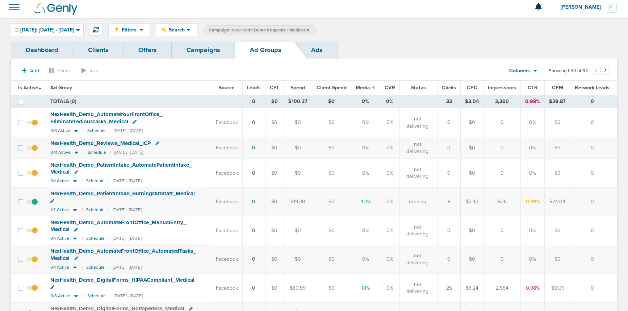
click at [200, 49] on link "Campaigns" at bounding box center [203, 50] width 63 height 17
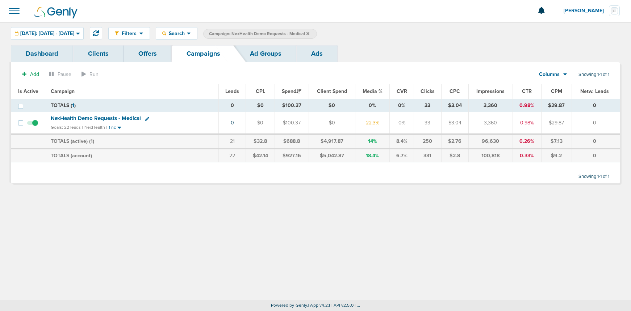
click at [309, 34] on icon at bounding box center [307, 33] width 3 height 3
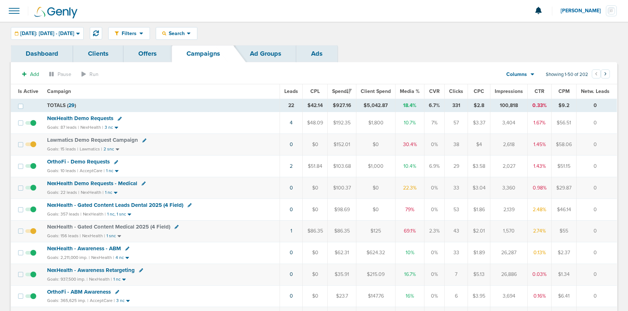
scroll to position [1, 0]
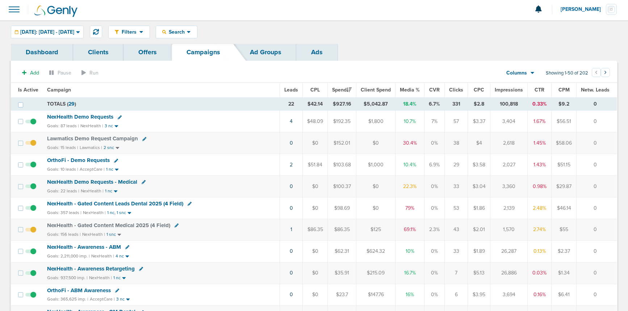
click at [104, 138] on span "Lawmatics Demo Request Campaign" at bounding box center [92, 138] width 91 height 7
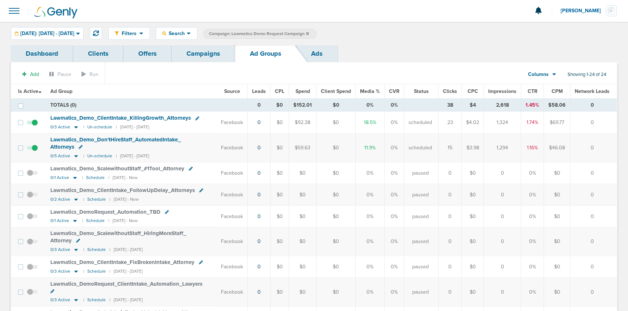
click at [198, 56] on link "Campaigns" at bounding box center [203, 53] width 63 height 17
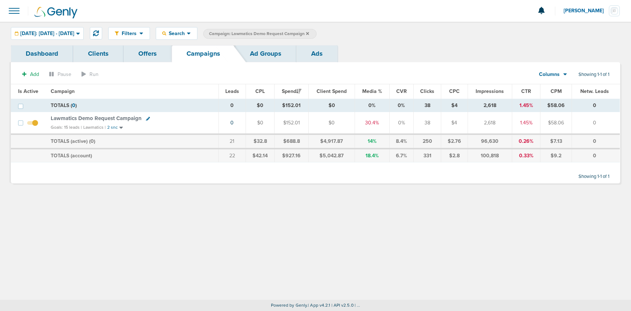
click at [148, 119] on div "Lawmatics Demo Request Campaign" at bounding box center [132, 118] width 163 height 7
click at [147, 119] on icon at bounding box center [148, 119] width 4 height 4
select select
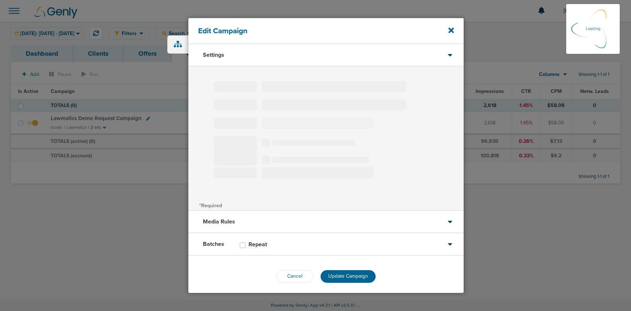
type input "Lawmatics Demo Request Campaign"
select select "Leads"
radio input "true"
select select "readWrite"
select select "1"
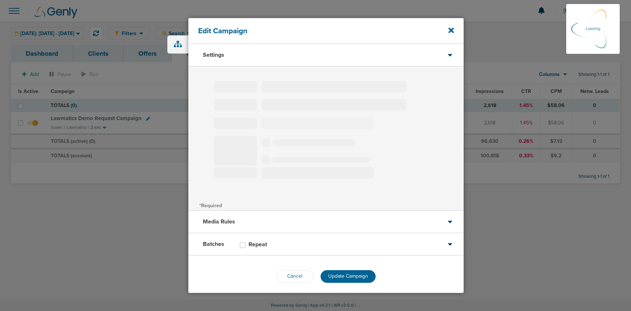
select select "3"
select select "4"
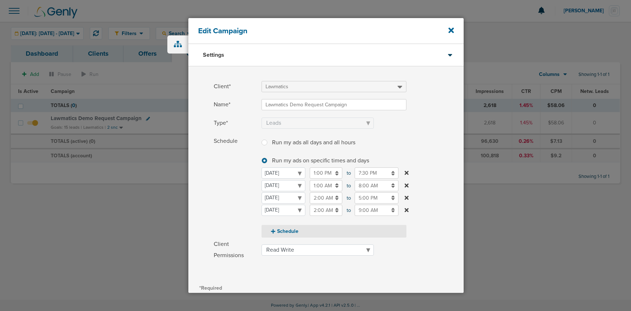
click at [291, 230] on button "Schedule" at bounding box center [333, 231] width 145 height 13
select select "2"
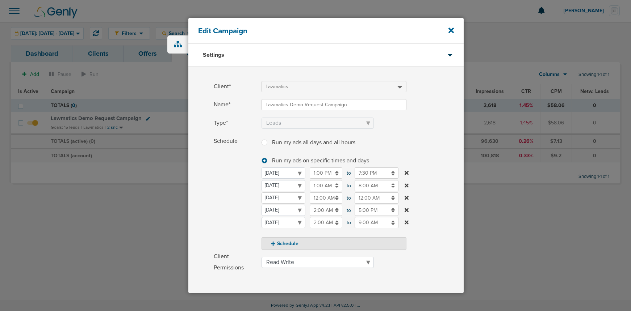
click at [275, 197] on select "[DATE] [DATE] [DATE] [DATE] [DATE] [DATE] [DATE]" at bounding box center [283, 198] width 44 height 11
select select "1"
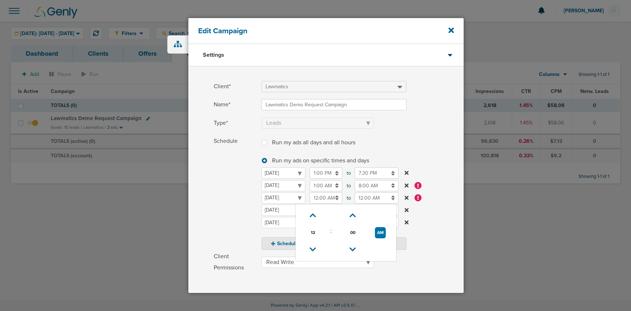
click at [315, 199] on input "12:00 AM" at bounding box center [326, 198] width 33 height 11
click at [312, 214] on icon at bounding box center [313, 216] width 7 height 4
click at [312, 248] on icon at bounding box center [313, 250] width 7 height 4
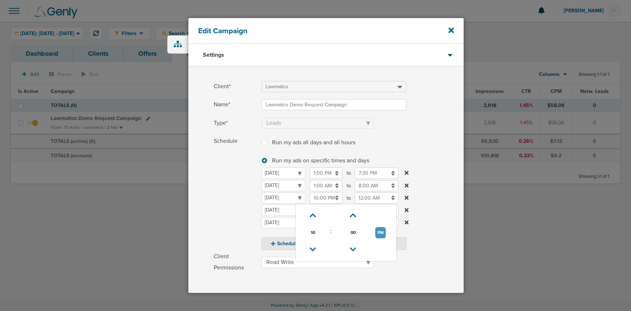
click at [379, 231] on button "PM" at bounding box center [380, 232] width 11 height 11
type input "10:00 AM"
click at [374, 197] on input "12:00 AM" at bounding box center [376, 198] width 44 height 11
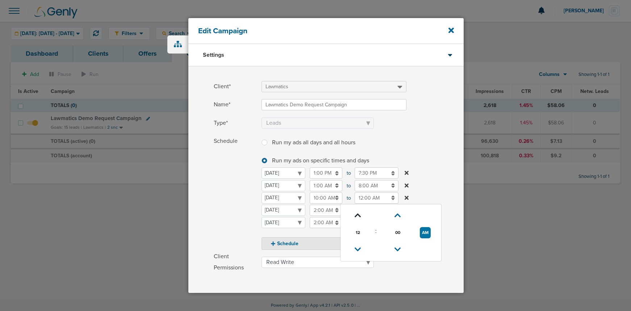
click at [356, 214] on icon at bounding box center [357, 216] width 7 height 4
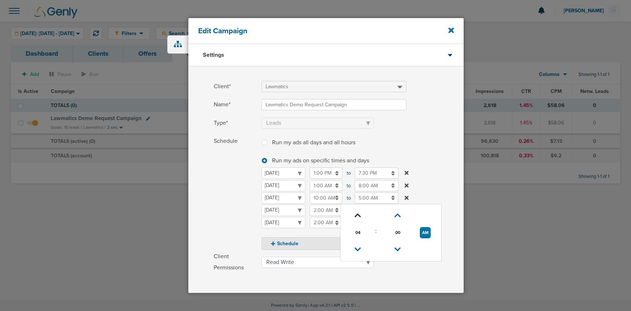
click at [356, 214] on icon at bounding box center [357, 216] width 7 height 4
click at [422, 231] on button "AM" at bounding box center [425, 232] width 11 height 11
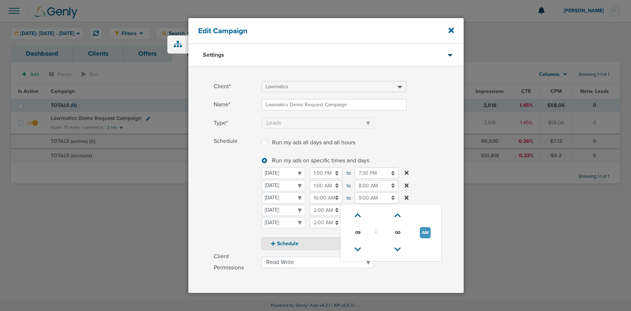
type input "9:00 PM"
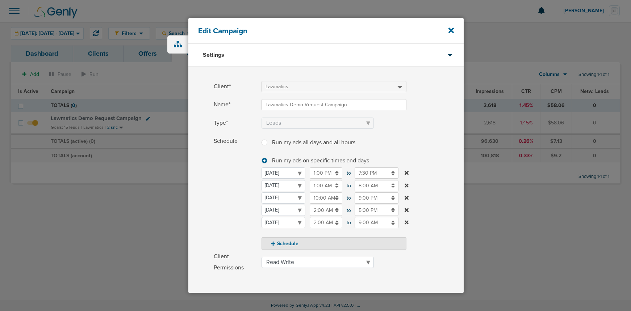
click at [234, 205] on span "Schedule" at bounding box center [235, 193] width 43 height 114
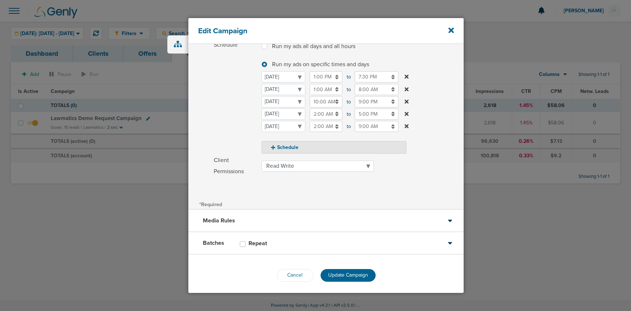
scroll to position [100, 0]
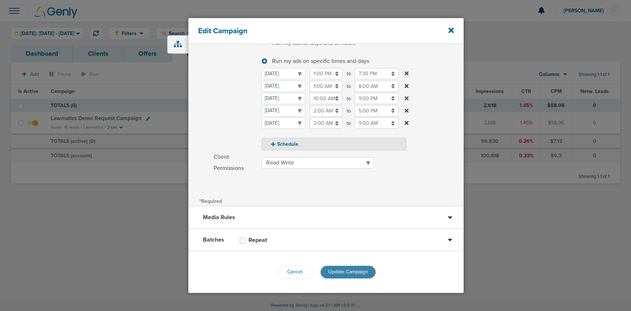
click at [337, 262] on span "Update Campaign" at bounding box center [348, 272] width 40 height 6
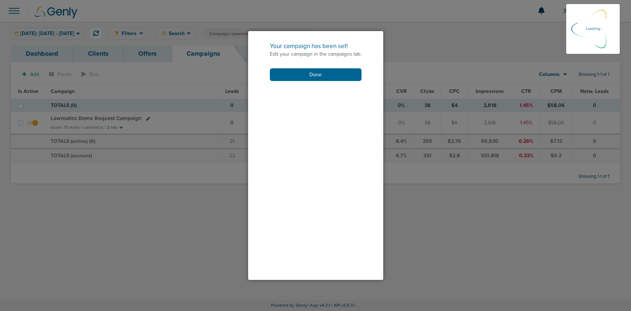
scroll to position [77, 0]
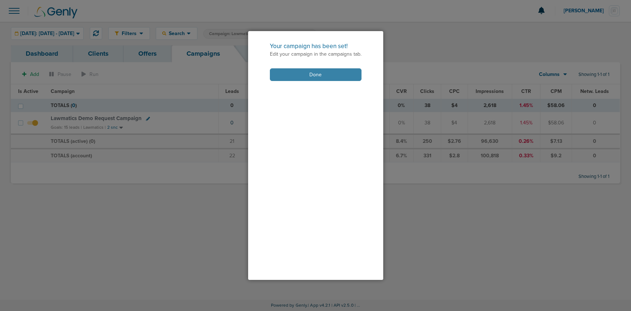
click at [298, 73] on button "Done" at bounding box center [316, 74] width 92 height 13
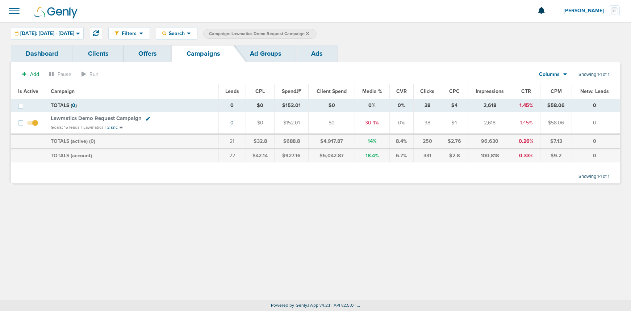
click at [118, 118] on span "Lawmatics Demo Request Campaign" at bounding box center [96, 118] width 91 height 7
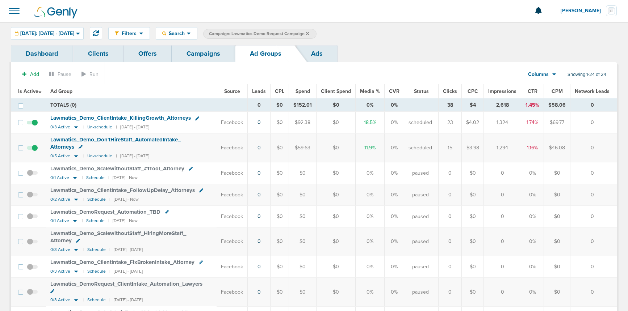
click at [206, 58] on link "Campaigns" at bounding box center [203, 53] width 63 height 17
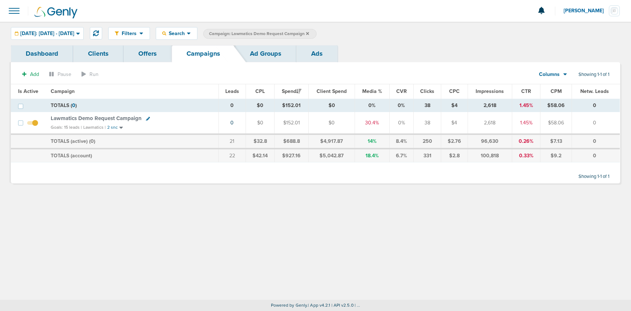
click at [261, 55] on link "Ad Groups" at bounding box center [265, 53] width 61 height 17
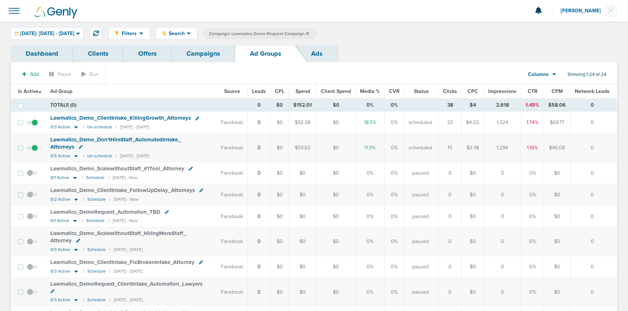
drag, startPoint x: 191, startPoint y: 53, endPoint x: 227, endPoint y: 51, distance: 36.3
click at [191, 53] on link "Campaigns" at bounding box center [203, 53] width 63 height 17
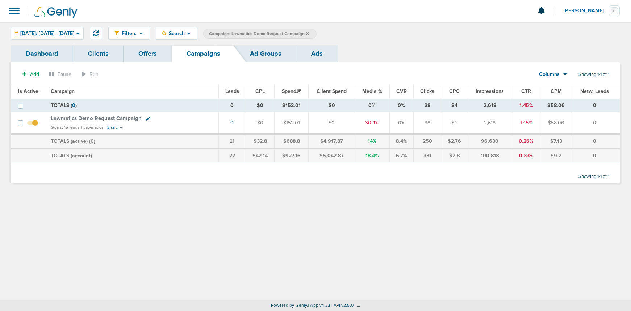
click at [309, 33] on icon at bounding box center [307, 34] width 3 height 4
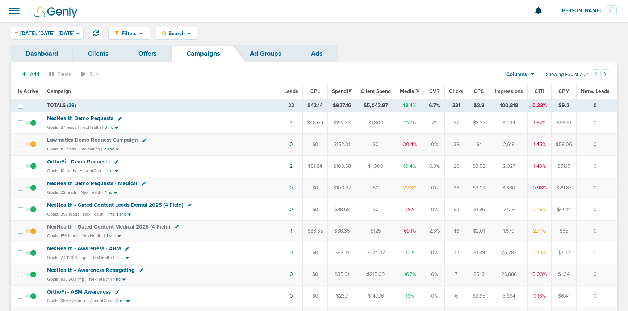
click at [90, 118] on span "NexHealth Demo Requests" at bounding box center [80, 118] width 66 height 7
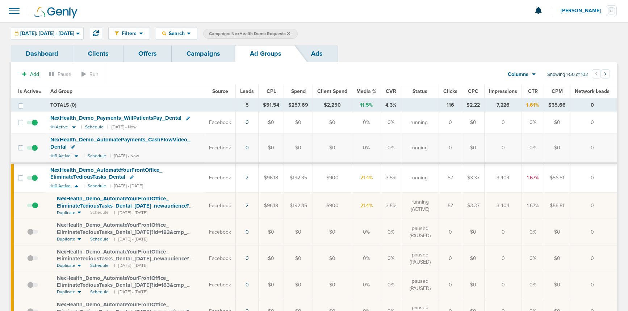
click at [76, 185] on icon at bounding box center [76, 186] width 7 height 6
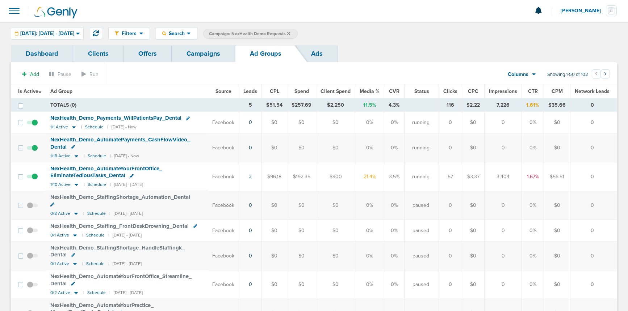
click at [202, 58] on link "Campaigns" at bounding box center [203, 53] width 63 height 17
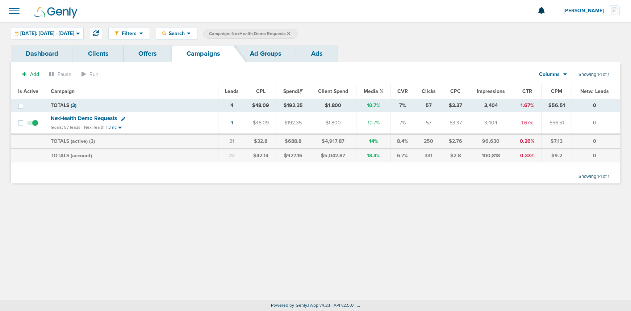
click at [290, 34] on icon at bounding box center [288, 33] width 3 height 3
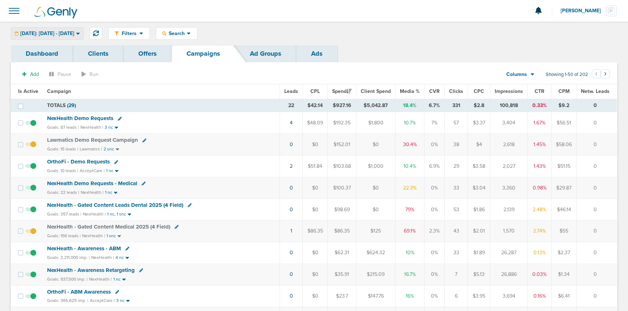
click at [57, 35] on span "[DATE]: [DATE] - [DATE]" at bounding box center [47, 33] width 54 height 5
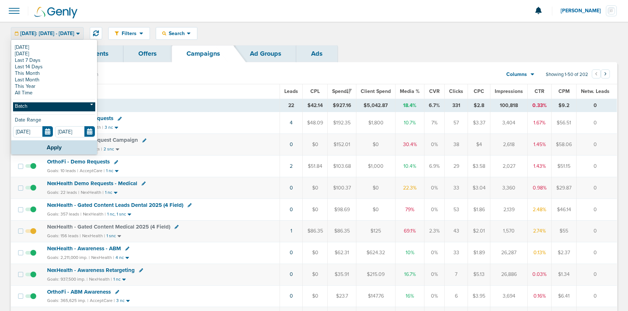
click at [68, 103] on link "Batch" at bounding box center [54, 106] width 82 height 9
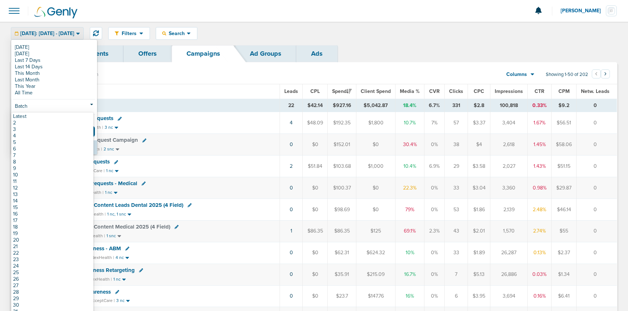
click at [61, 118] on link "Latest" at bounding box center [52, 116] width 82 height 7
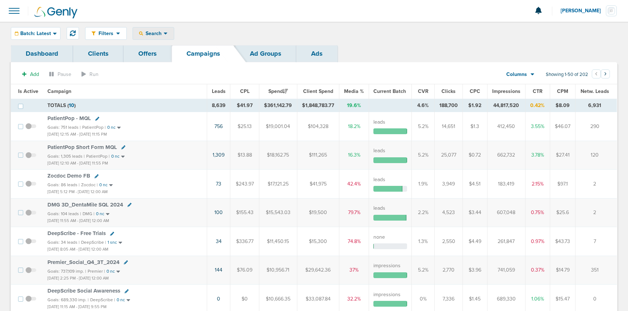
click at [153, 32] on span "Search" at bounding box center [153, 33] width 21 height 6
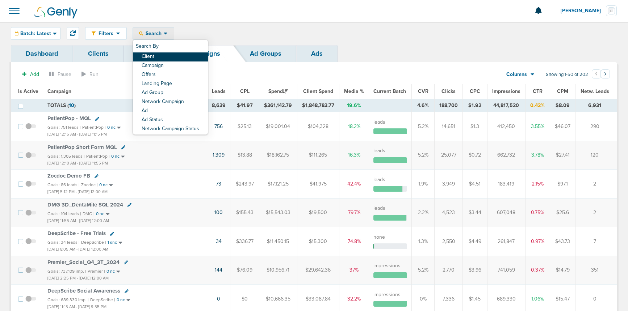
click at [155, 56] on link "Client" at bounding box center [170, 57] width 75 height 9
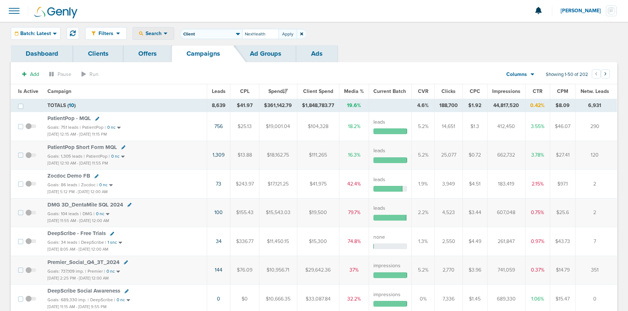
type input "NexHealth"
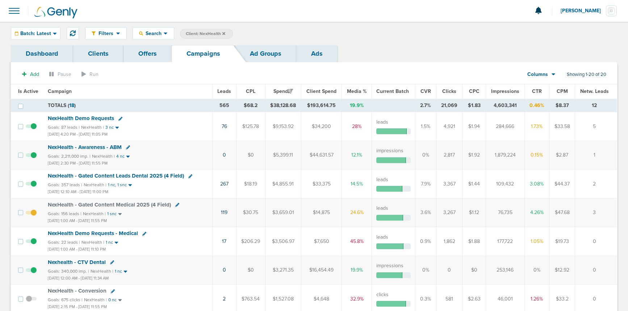
drag, startPoint x: 232, startPoint y: 185, endPoint x: 218, endPoint y: 184, distance: 13.9
click at [218, 184] on td "267" at bounding box center [225, 184] width 24 height 29
click at [27, 32] on span "Batch: Latest" at bounding box center [35, 33] width 31 height 5
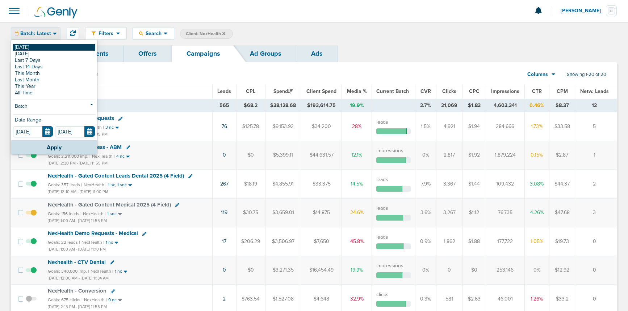
click at [30, 46] on link "[DATE]" at bounding box center [54, 47] width 82 height 7
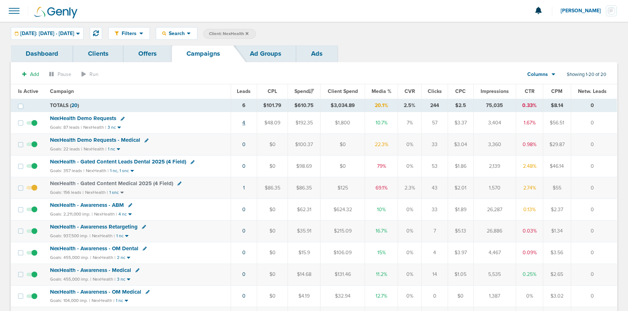
click at [245, 123] on link "4" at bounding box center [243, 123] width 3 height 6
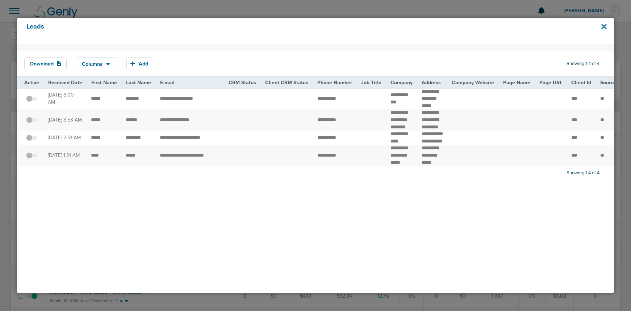
click at [518, 28] on icon at bounding box center [603, 26] width 5 height 5
click at [518, 26] on icon at bounding box center [603, 26] width 5 height 5
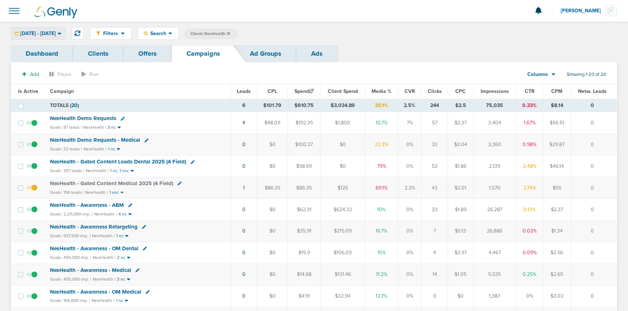
click at [53, 31] on span "[DATE] - [DATE]" at bounding box center [37, 33] width 35 height 5
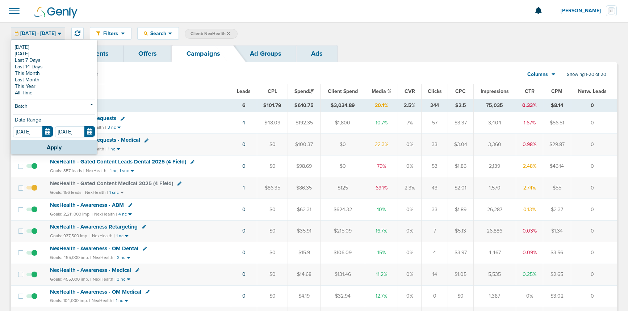
click at [45, 47] on link "[DATE]" at bounding box center [54, 47] width 82 height 7
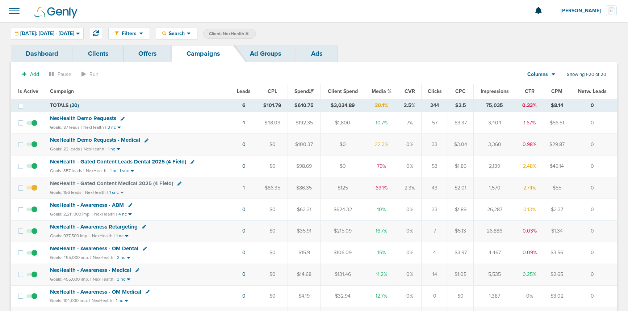
click at [248, 34] on icon at bounding box center [246, 34] width 3 height 4
